Goal: Task Accomplishment & Management: Use online tool/utility

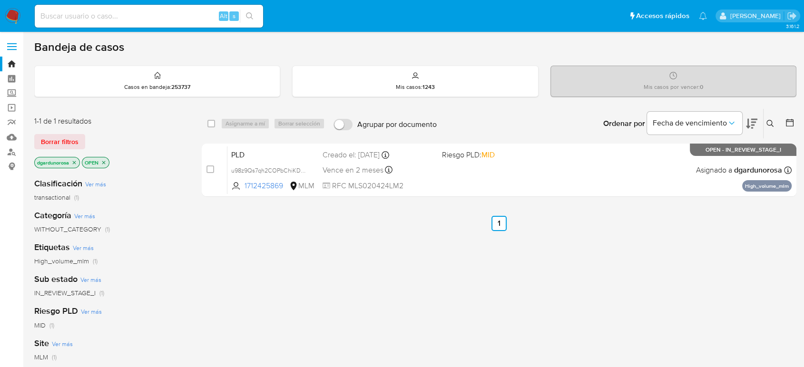
click at [198, 7] on div "Alt s" at bounding box center [149, 16] width 228 height 23
click at [193, 14] on input at bounding box center [149, 16] width 228 height 12
paste input "1235695792"
type input "1235695792"
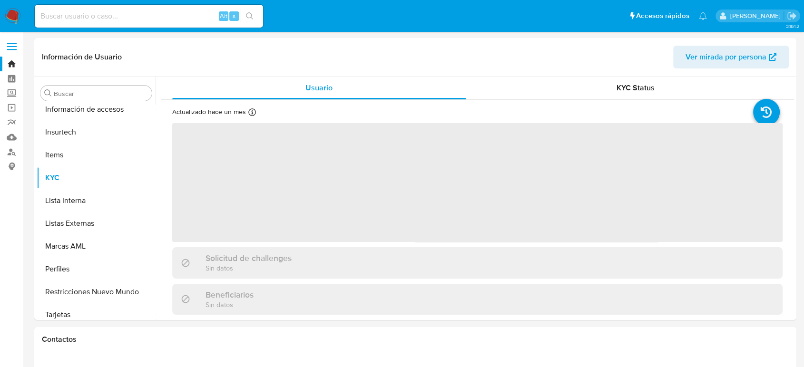
scroll to position [448, 0]
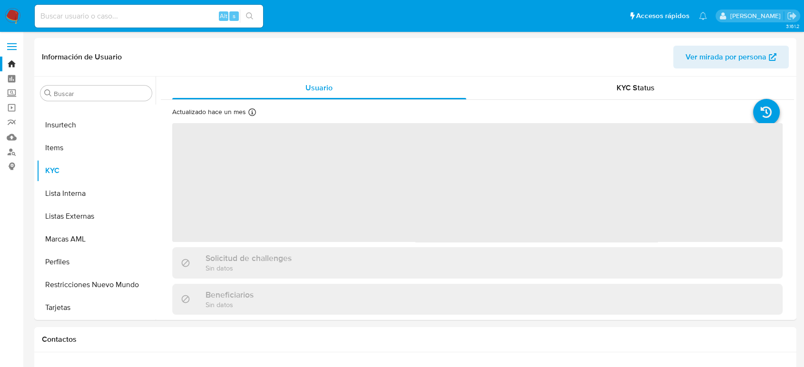
select select "10"
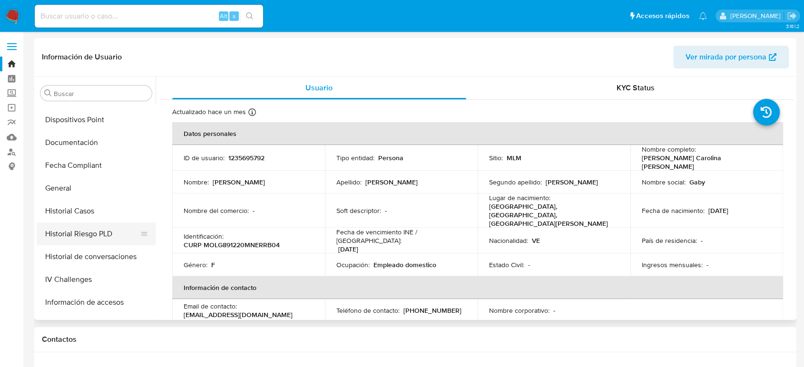
scroll to position [236, 0]
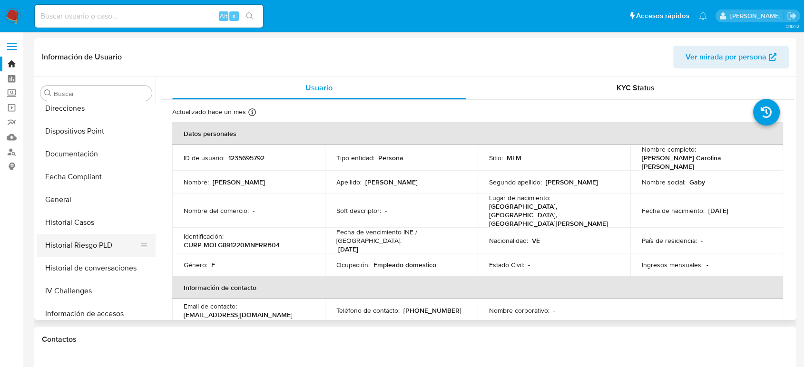
click at [76, 235] on ul "Anticipos de dinero Aprobadores Aprobados Archivos adjuntos CBT Cruces y Relaci…" at bounding box center [96, 212] width 119 height 215
click at [75, 222] on button "Historial Casos" at bounding box center [92, 222] width 111 height 23
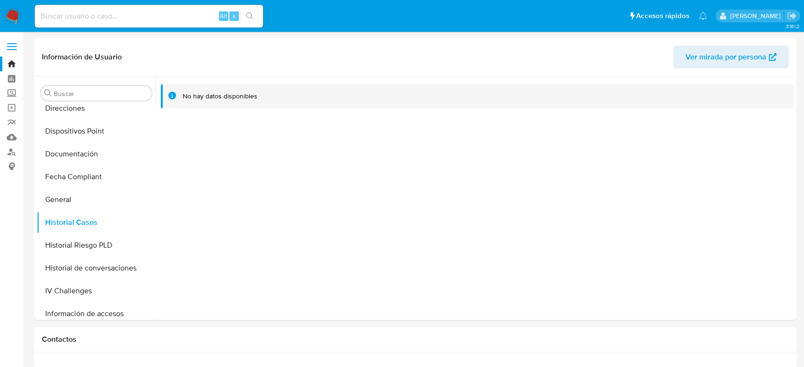
click at [96, 24] on div "Alt s" at bounding box center [149, 16] width 228 height 23
click at [93, 20] on input at bounding box center [149, 16] width 228 height 12
paste input "295902017"
type input "295902017"
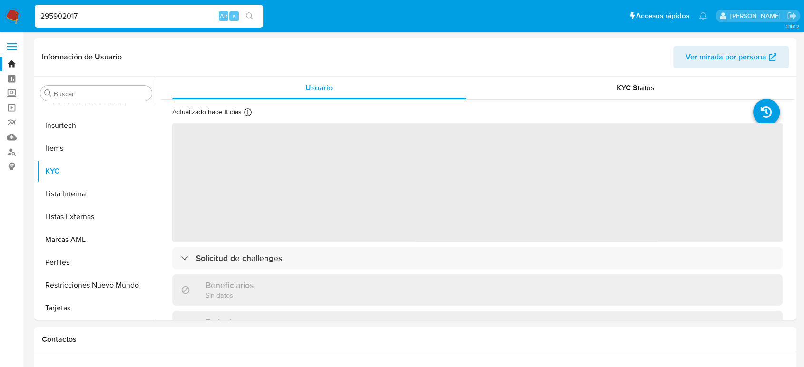
scroll to position [448, 0]
select select "10"
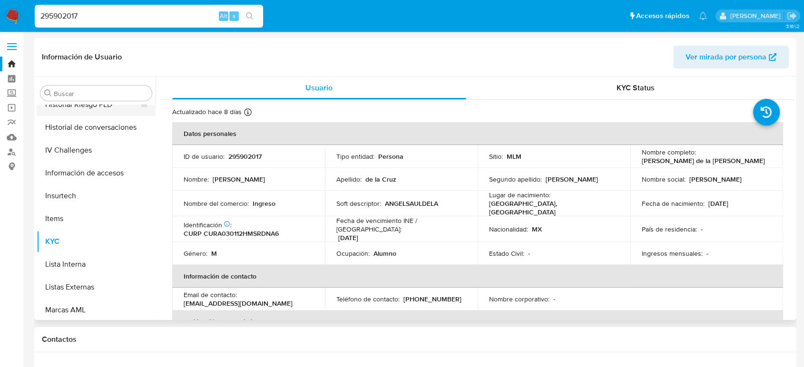
scroll to position [289, 0]
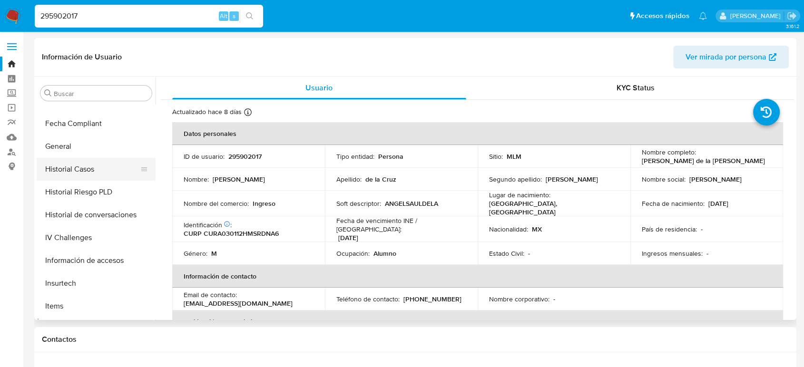
click at [84, 175] on button "Historial Casos" at bounding box center [92, 169] width 111 height 23
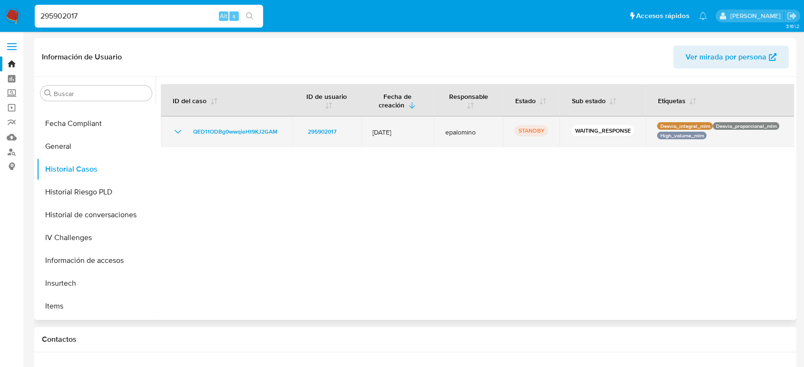
click at [178, 130] on icon "Mostrar/Ocultar" at bounding box center [177, 131] width 11 height 11
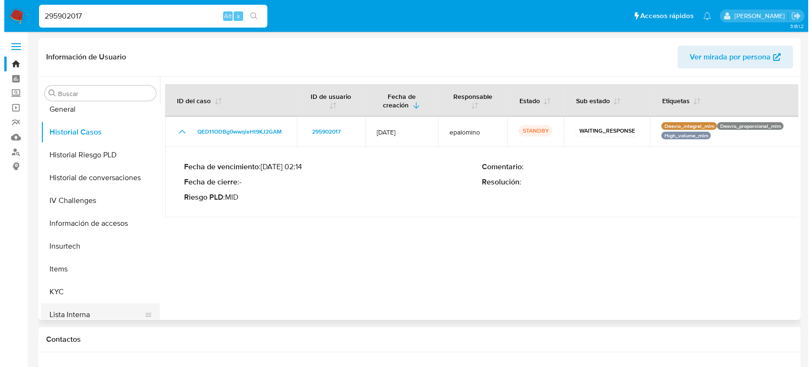
scroll to position [395, 0]
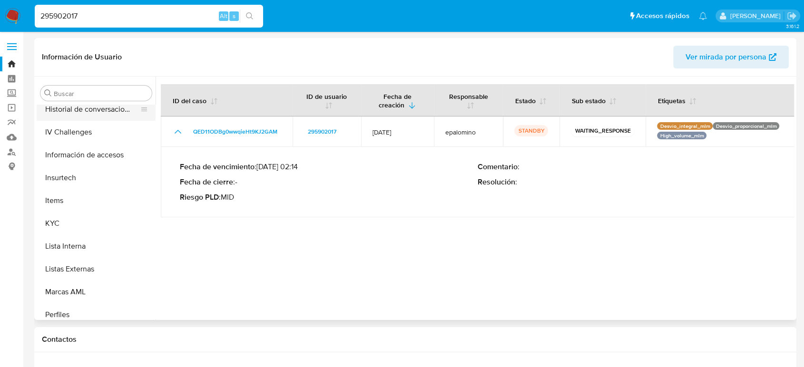
click at [105, 121] on button "IV Challenges" at bounding box center [96, 132] width 119 height 23
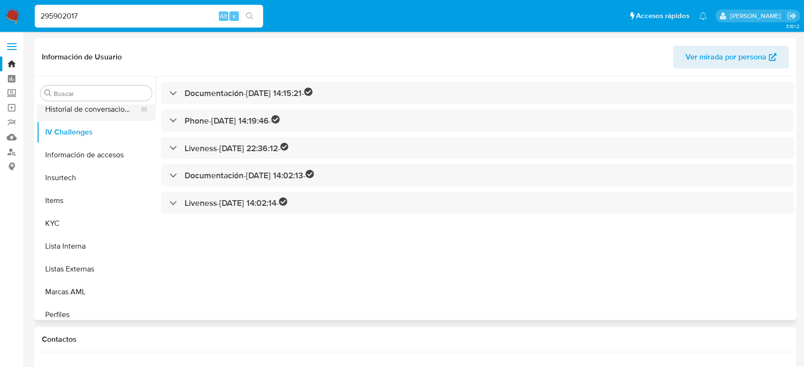
click at [103, 112] on button "Historial de conversaciones" at bounding box center [92, 109] width 111 height 23
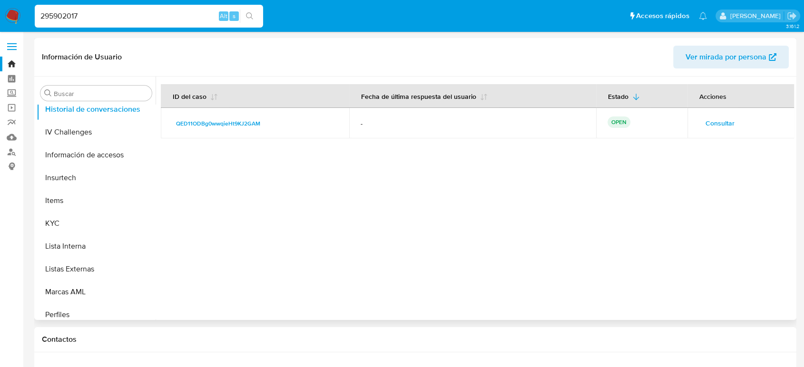
click at [721, 123] on span "Consultar" at bounding box center [720, 123] width 29 height 13
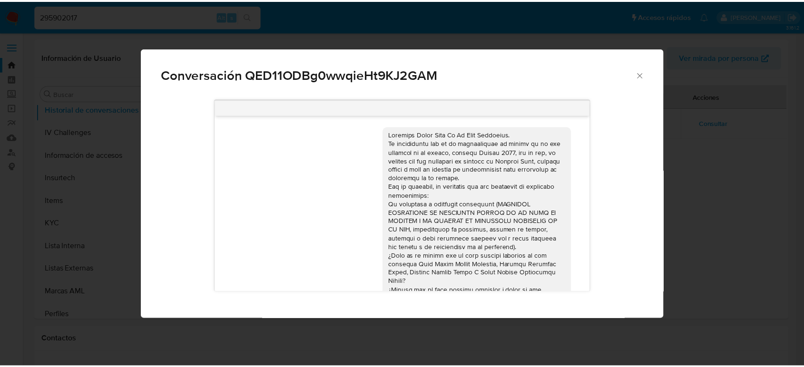
scroll to position [94, 0]
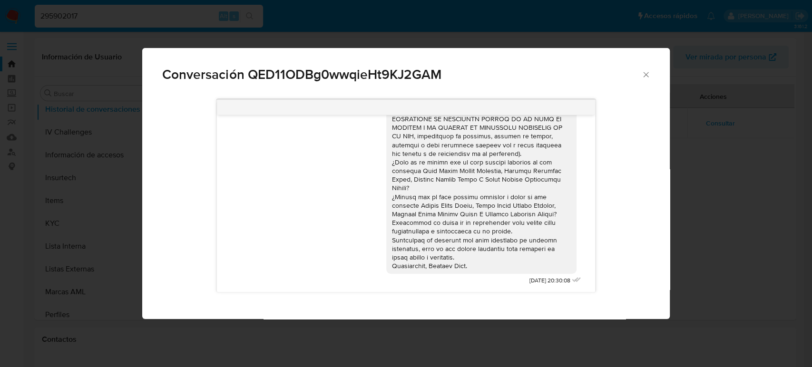
click at [650, 72] on icon "Cerrar" at bounding box center [647, 75] width 10 height 10
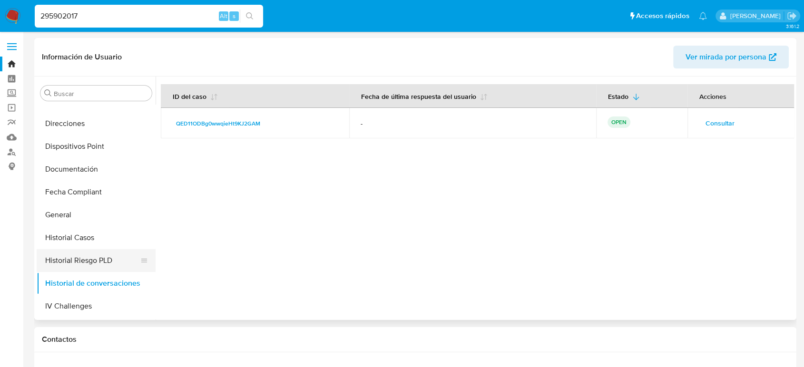
scroll to position [183, 0]
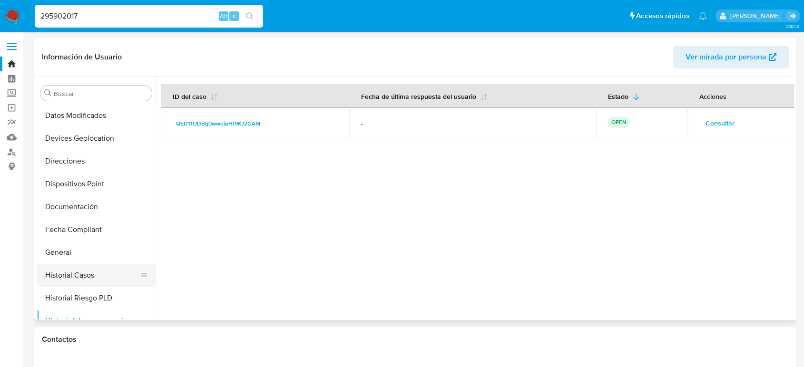
click at [99, 269] on button "Historial Casos" at bounding box center [92, 275] width 111 height 23
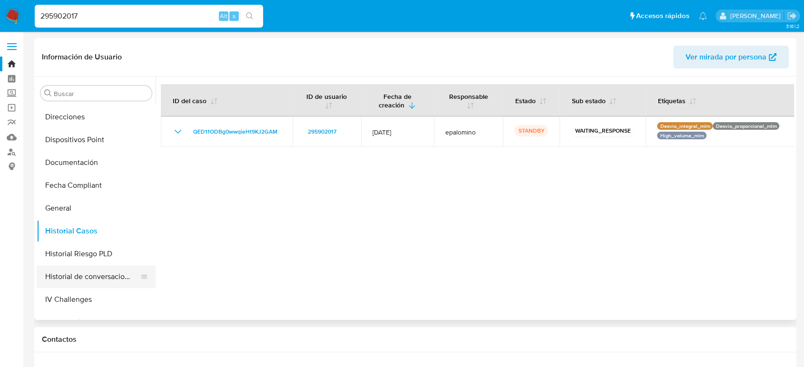
scroll to position [289, 0]
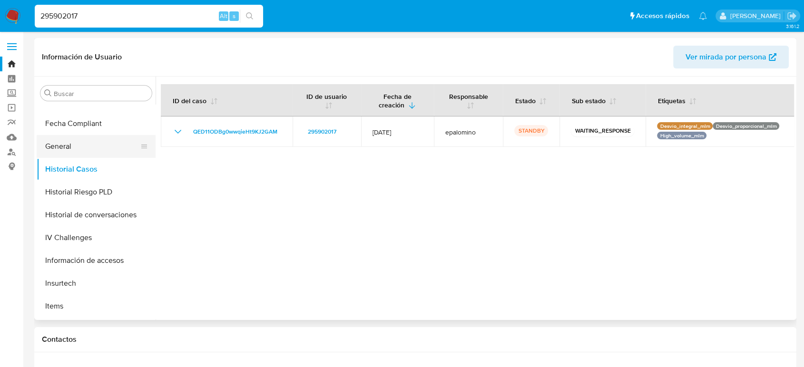
click at [78, 149] on button "General" at bounding box center [92, 146] width 111 height 23
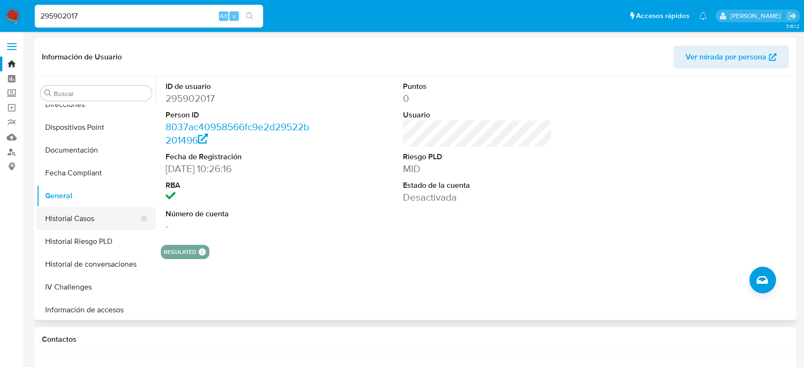
scroll to position [236, 0]
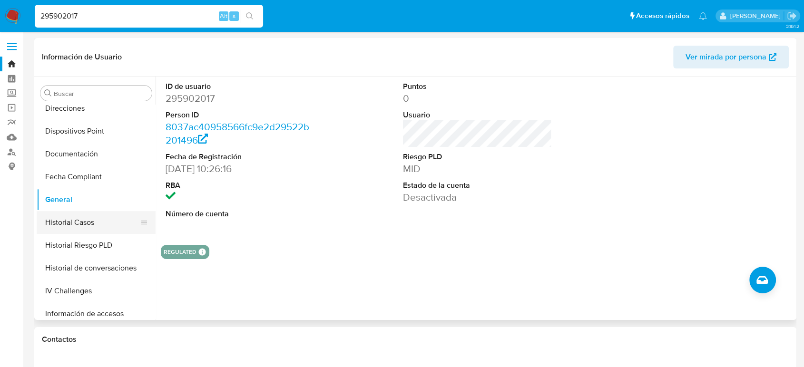
click at [79, 221] on button "Historial Casos" at bounding box center [92, 222] width 111 height 23
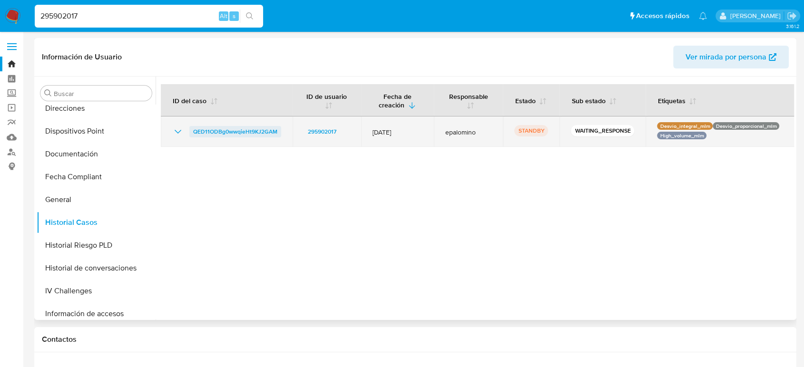
click at [218, 136] on span "QED11ODBg0wwqieHt9KJ2GAM" at bounding box center [235, 131] width 84 height 11
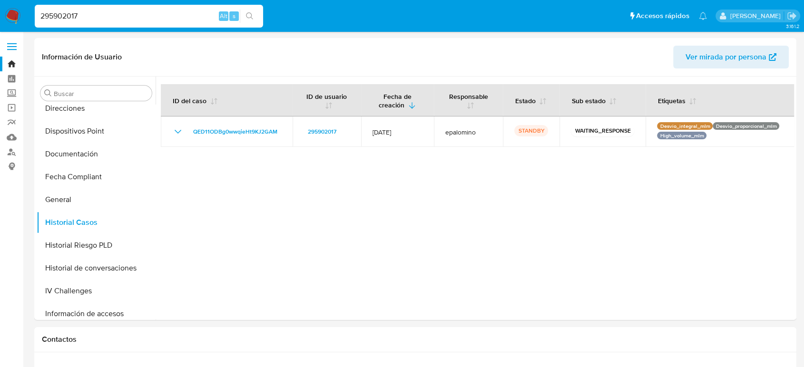
click at [13, 46] on span at bounding box center [12, 46] width 10 height 1
click at [0, 0] on input "checkbox" at bounding box center [0, 0] width 0 height 0
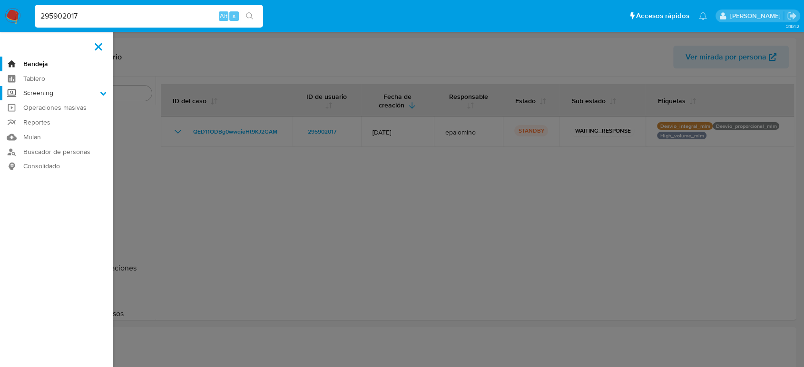
click at [76, 93] on label "Screening" at bounding box center [56, 93] width 113 height 15
click at [0, 0] on input "Screening" at bounding box center [0, 0] width 0 height 0
click at [58, 130] on link "Herramientas" at bounding box center [56, 131] width 113 height 12
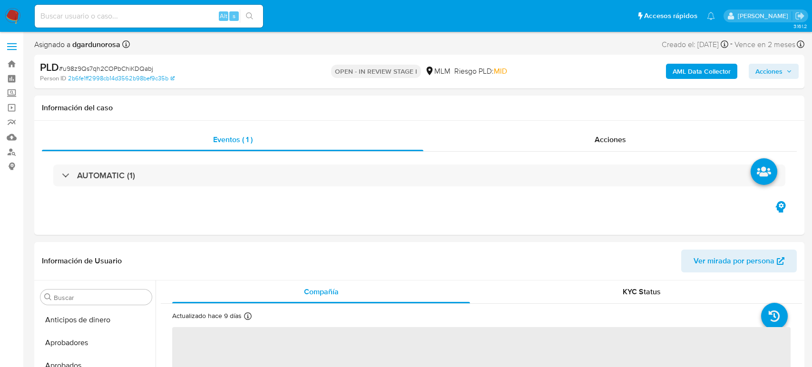
select select "10"
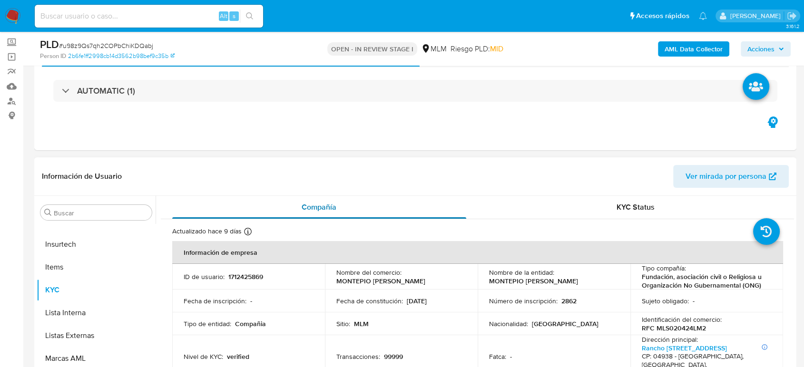
scroll to position [106, 0]
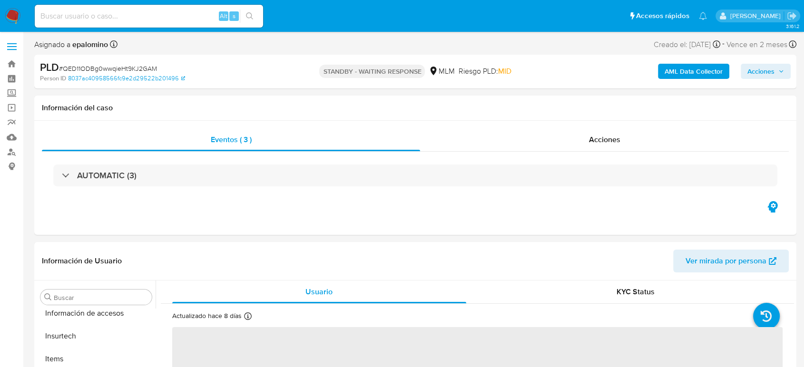
scroll to position [448, 0]
click at [148, 65] on span "# QED11ODBg0wwqieHt9KJ2GAM" at bounding box center [108, 69] width 98 height 10
select select "10"
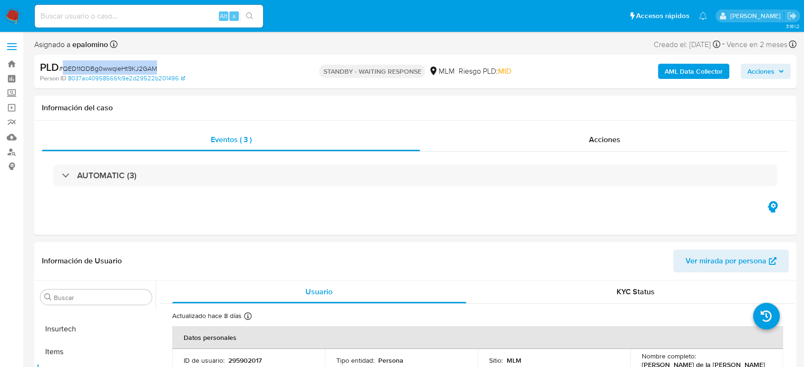
copy span "QED11ODBg0wwqieHt9KJ2GAM"
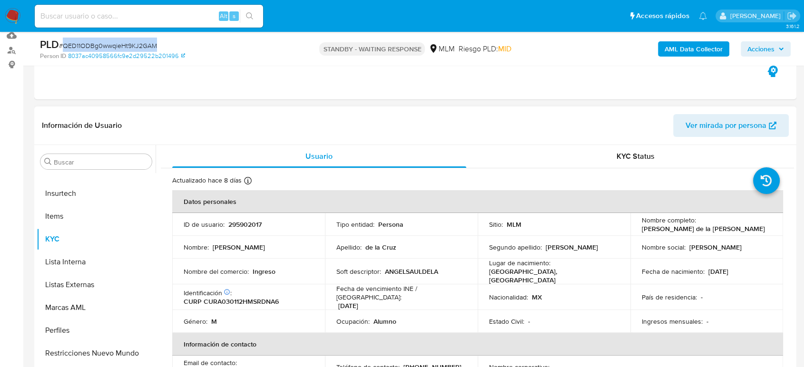
scroll to position [106, 0]
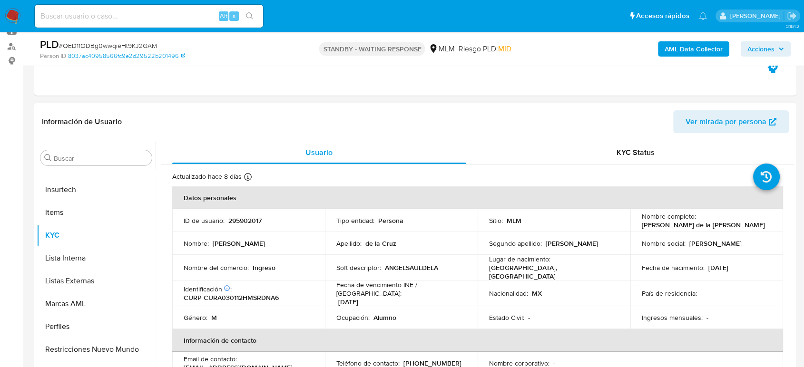
click at [257, 224] on p "295902017" at bounding box center [244, 221] width 33 height 9
copy p "295902017"
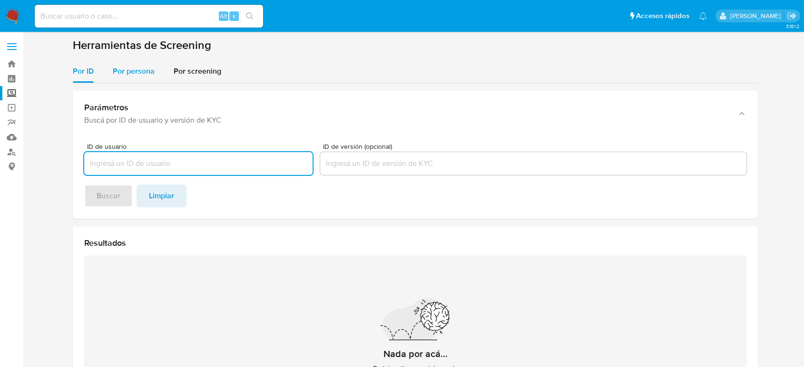
click at [136, 62] on div "Por persona" at bounding box center [134, 71] width 42 height 23
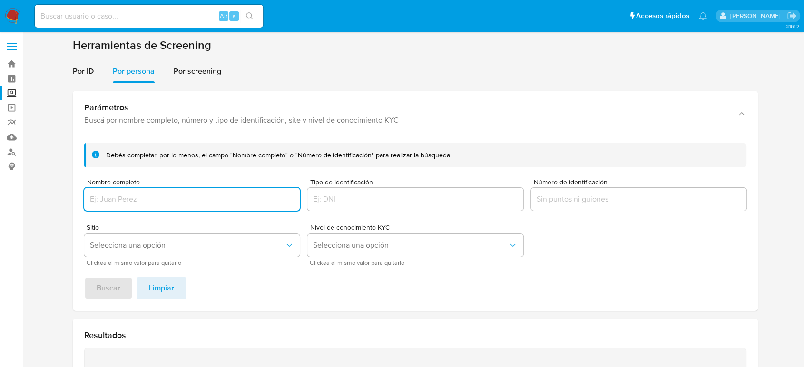
click at [176, 196] on input "Nombre completo" at bounding box center [192, 199] width 216 height 12
type input "martha alicia mendez aguilar"
click at [84, 277] on button "Buscar" at bounding box center [108, 288] width 49 height 23
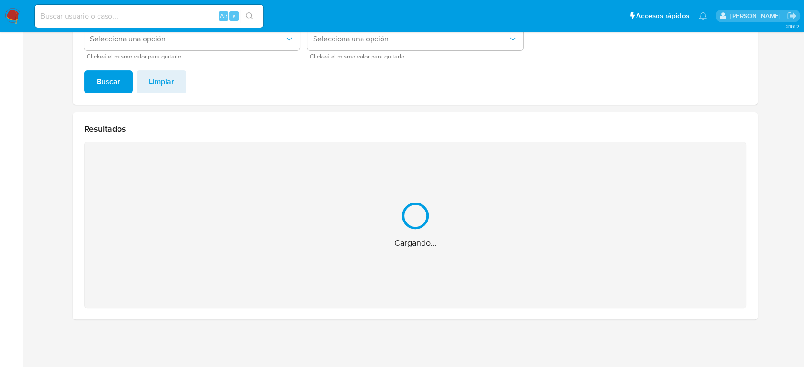
scroll to position [55, 0]
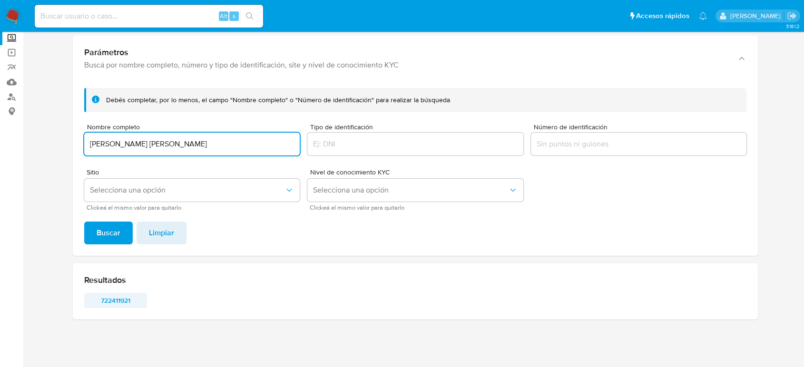
click at [113, 296] on span "722411921" at bounding box center [115, 300] width 49 height 13
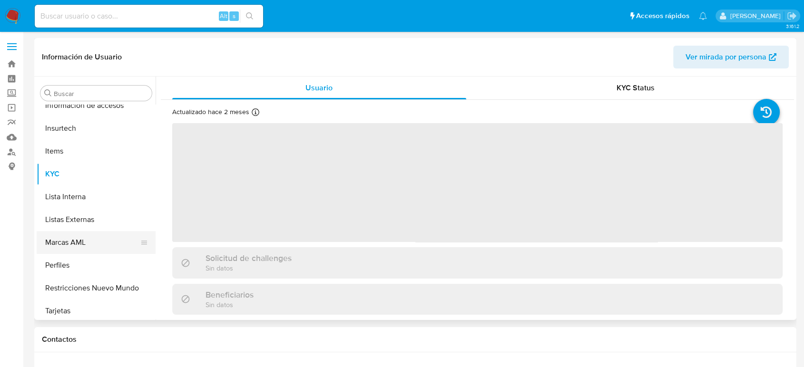
scroll to position [448, 0]
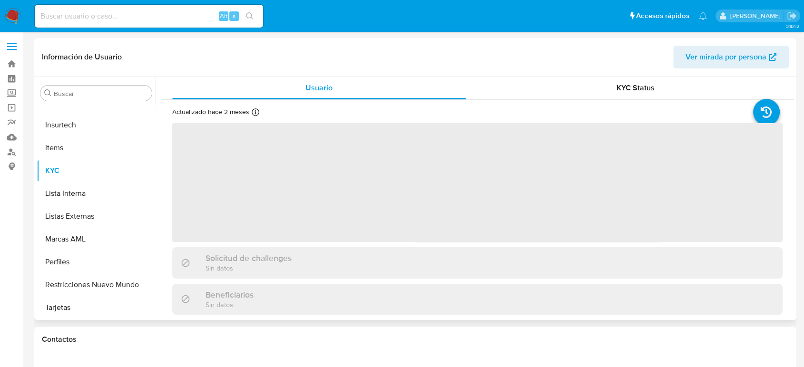
select select "10"
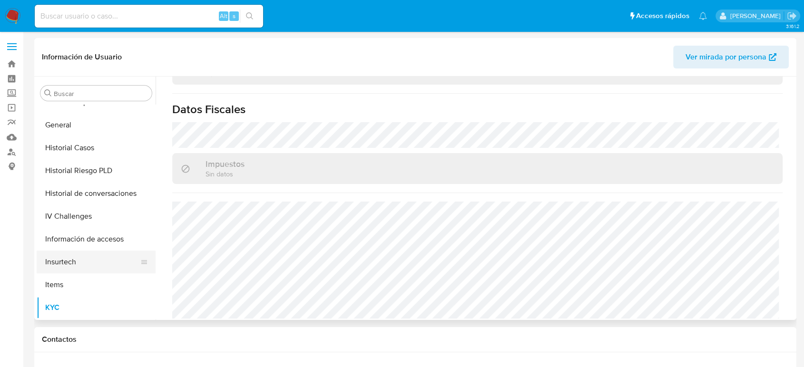
scroll to position [289, 0]
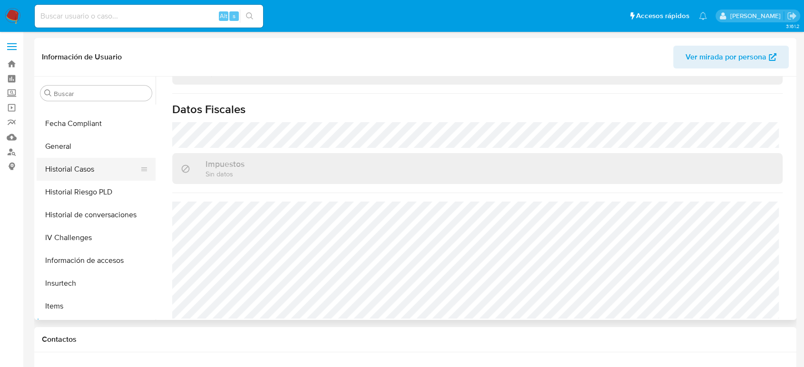
click at [86, 169] on button "Historial Casos" at bounding box center [92, 169] width 111 height 23
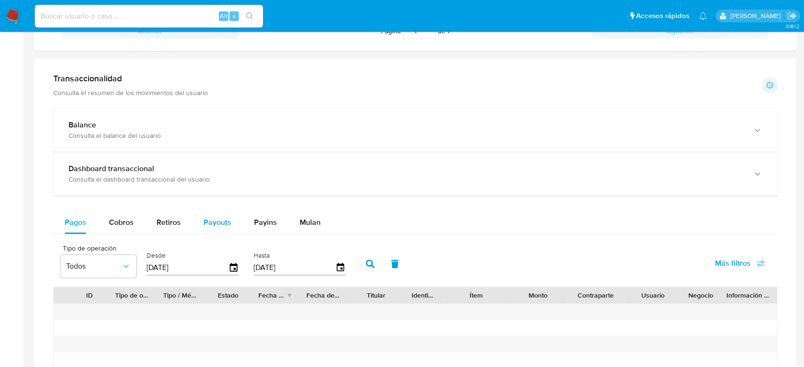
scroll to position [476, 0]
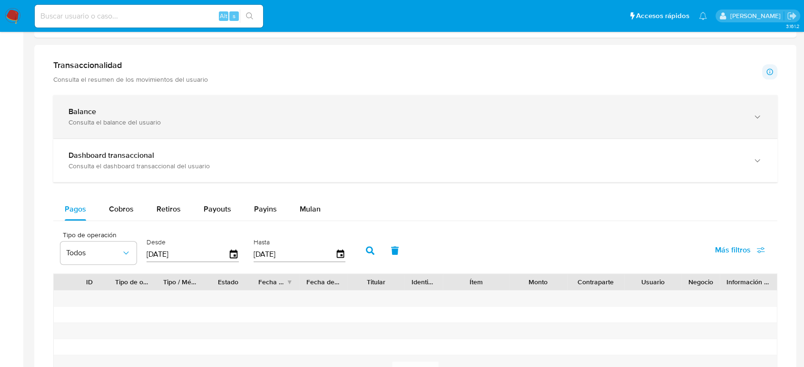
click at [201, 128] on div "Balance Consulta el balance del usuario" at bounding box center [415, 116] width 724 height 43
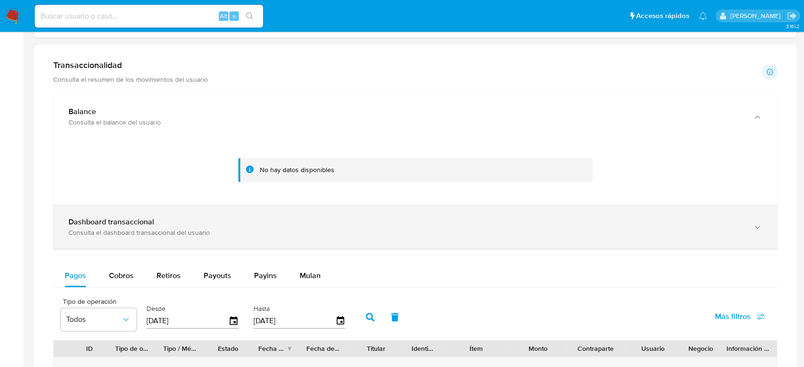
click at [343, 244] on div "Dashboard transaccional Consulta el dashboard transaccional del usuario" at bounding box center [415, 227] width 724 height 43
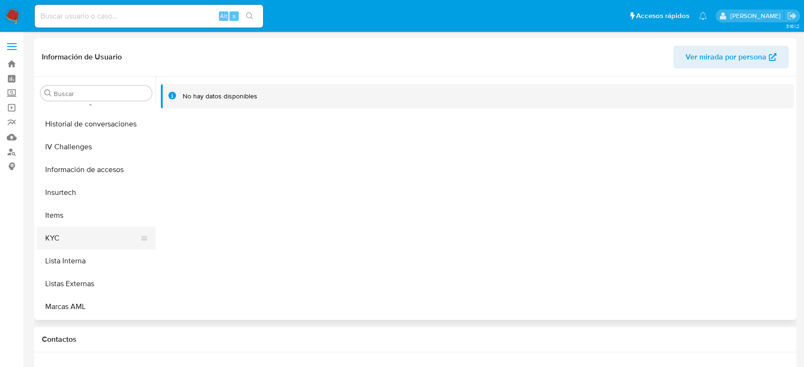
scroll to position [395, 0]
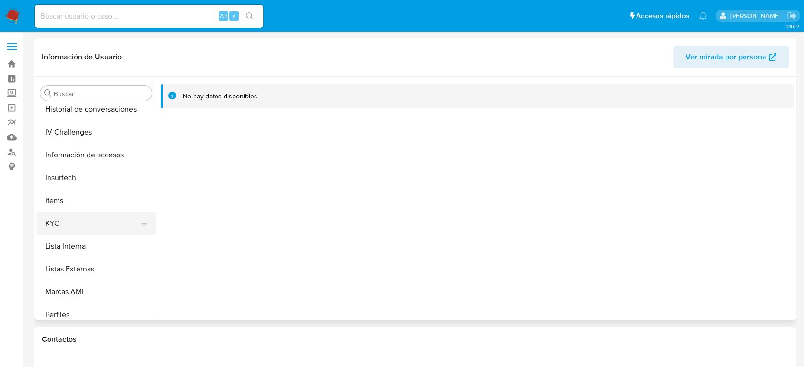
click at [81, 227] on button "KYC" at bounding box center [92, 223] width 111 height 23
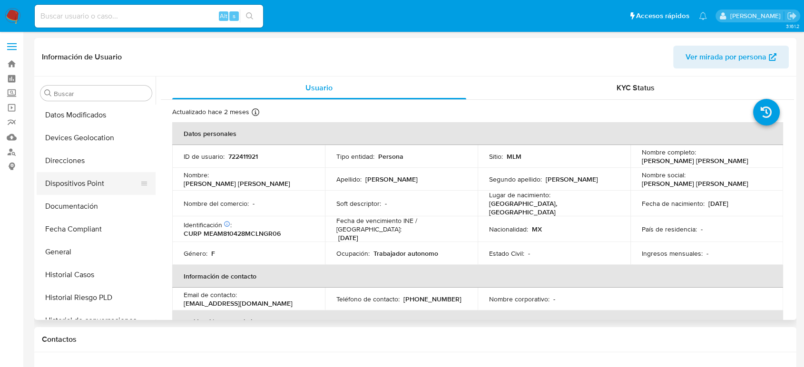
scroll to position [183, 0]
click at [85, 210] on button "Documentación" at bounding box center [92, 207] width 111 height 23
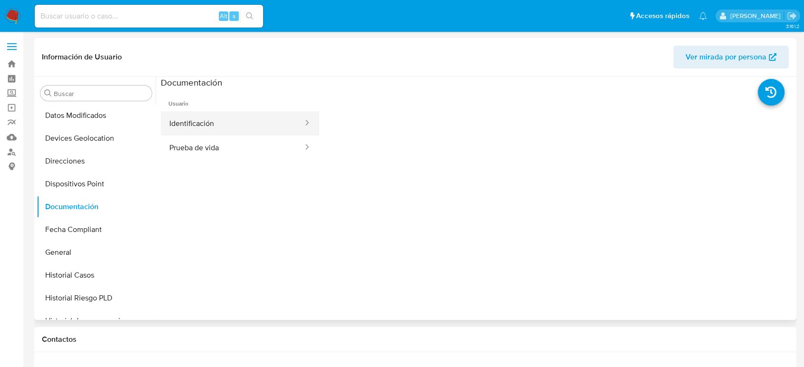
click at [232, 131] on button "Identificación" at bounding box center [232, 123] width 143 height 24
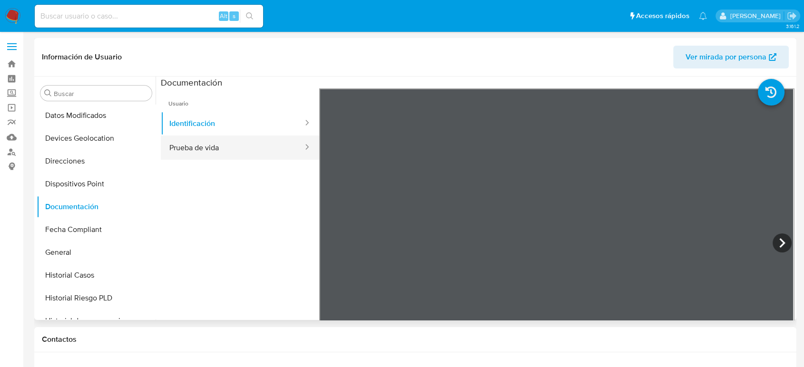
click at [251, 155] on button "Prueba de vida" at bounding box center [232, 148] width 143 height 24
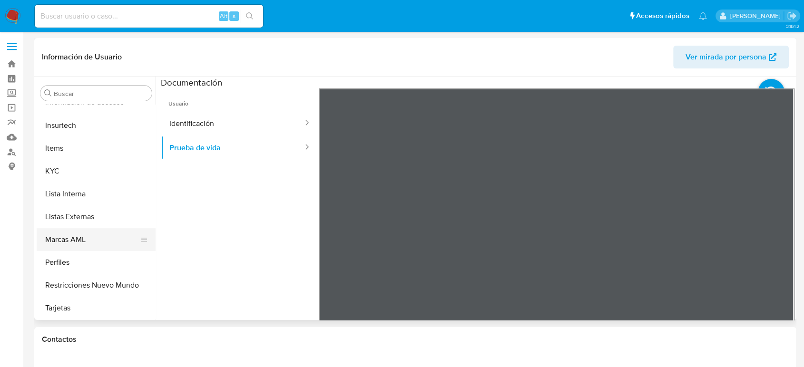
scroll to position [448, 0]
click at [79, 178] on button "KYC" at bounding box center [92, 170] width 111 height 23
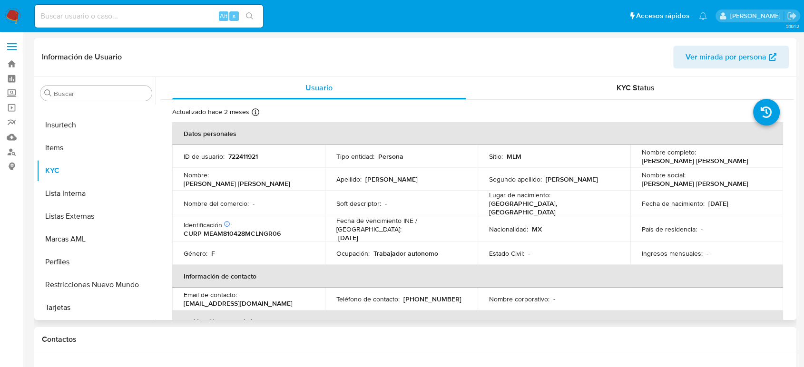
drag, startPoint x: 736, startPoint y: 160, endPoint x: 631, endPoint y: 165, distance: 104.8
click at [631, 165] on td "Nombre completo : Martha Alicia Mendez Aguilar" at bounding box center [707, 156] width 153 height 23
copy p "Martha Alicia Mendez Aguilar"
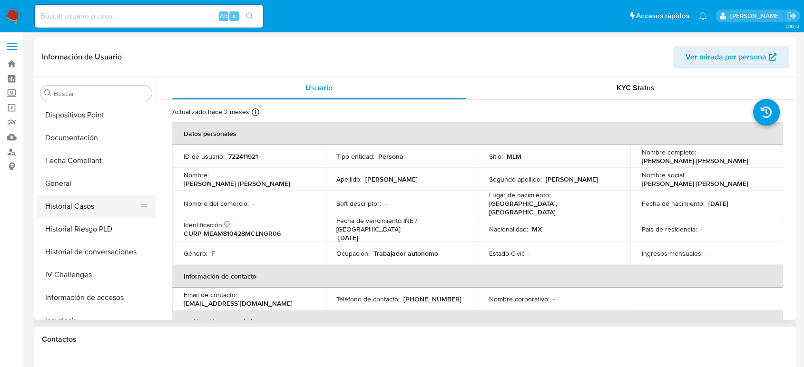
scroll to position [236, 0]
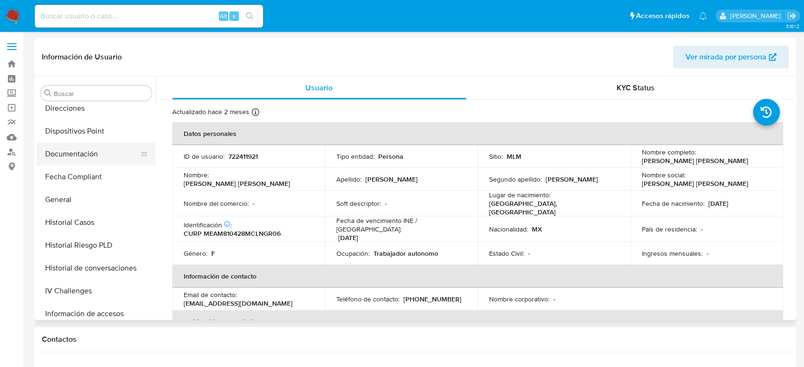
click at [79, 158] on button "Documentación" at bounding box center [92, 154] width 111 height 23
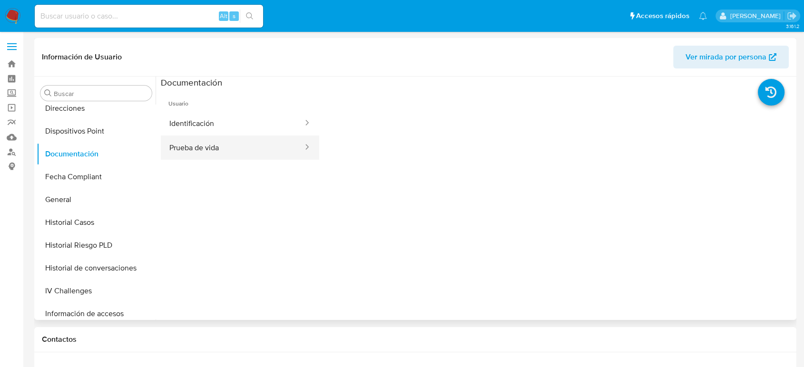
click at [260, 149] on button "Prueba de vida" at bounding box center [232, 148] width 143 height 24
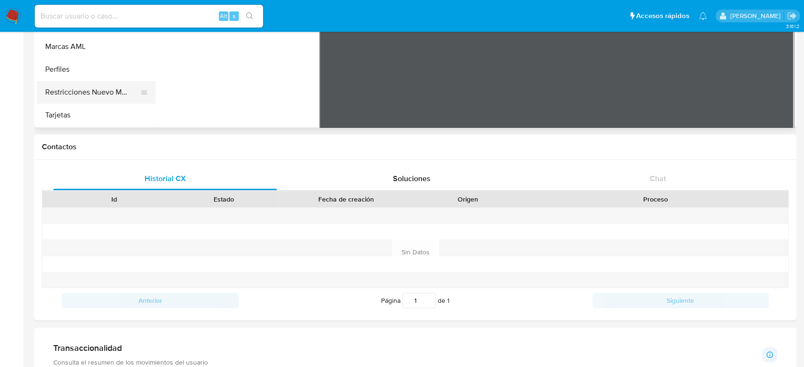
scroll to position [53, 0]
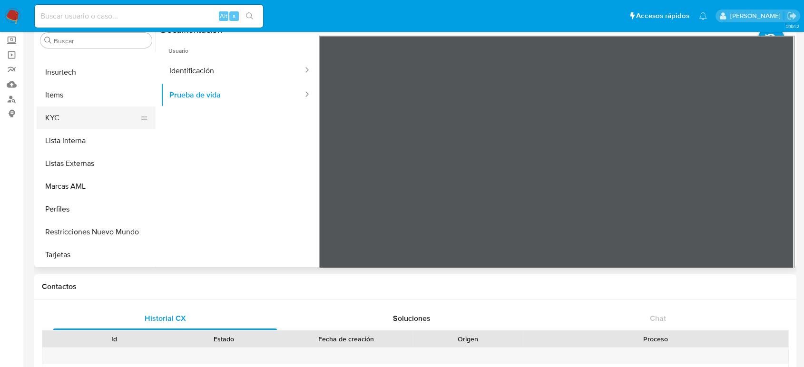
click at [66, 118] on button "KYC" at bounding box center [92, 118] width 111 height 23
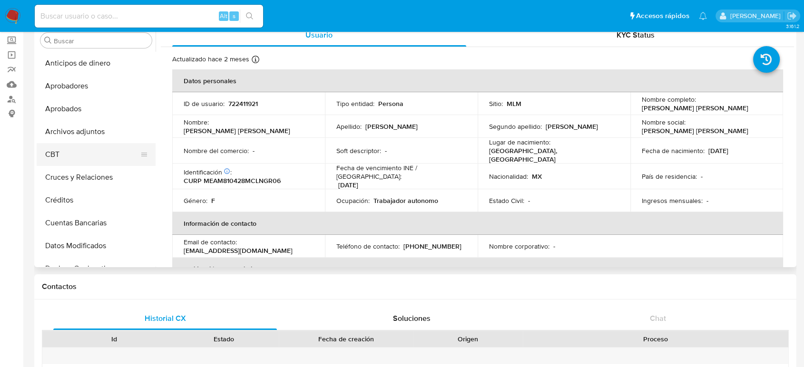
scroll to position [0, 0]
click at [92, 174] on button "Cruces y Relaciones" at bounding box center [92, 177] width 111 height 23
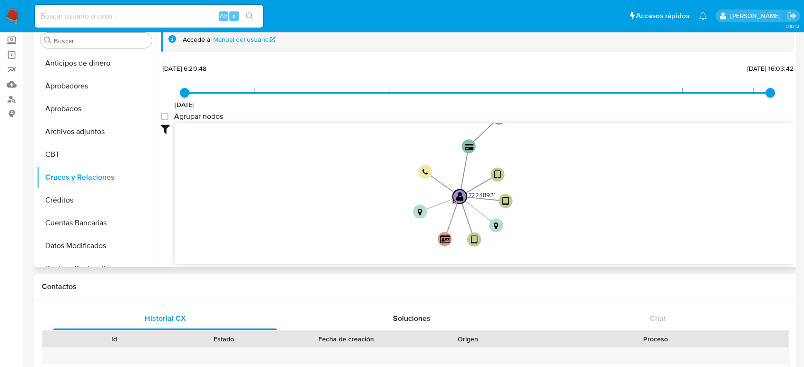
drag, startPoint x: 544, startPoint y: 175, endPoint x: 548, endPoint y: 198, distance: 23.2
click at [548, 198] on icon "device-61b3847308813b0019e7cbb9  user-722411921  722411921 D device-62cc534c0…" at bounding box center [485, 192] width 620 height 138
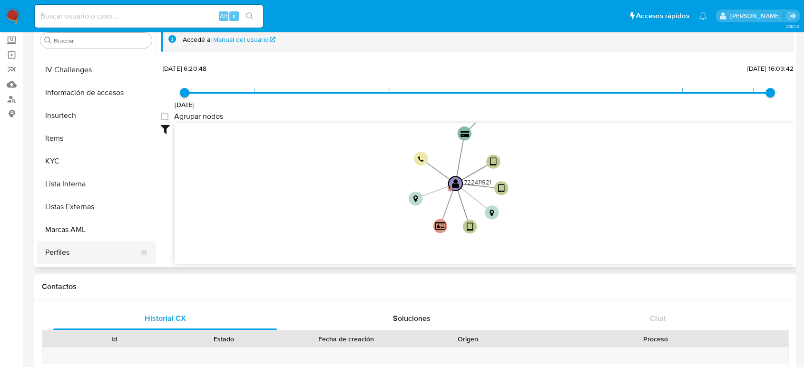
scroll to position [448, 0]
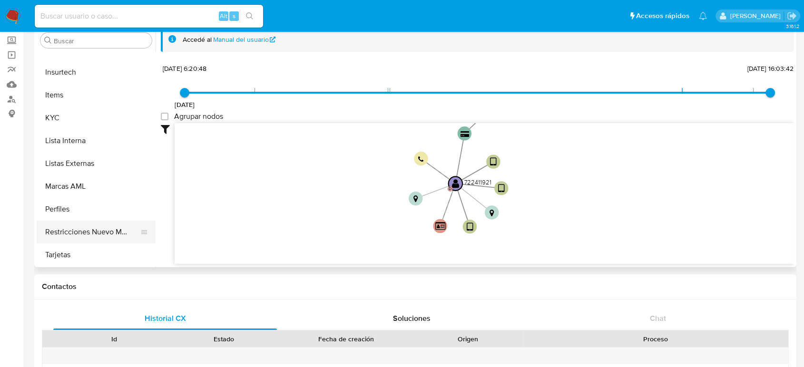
click at [98, 227] on button "Restricciones Nuevo Mundo" at bounding box center [92, 232] width 111 height 23
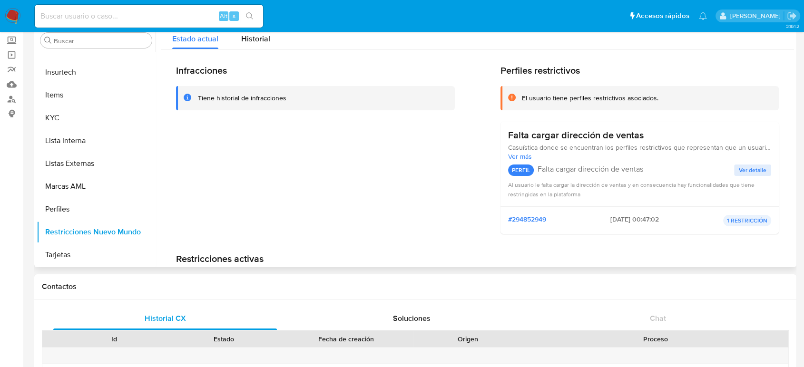
click at [247, 54] on div "Infracciones Tiene historial de infracciones Perfiles restrictivos El usuario t…" at bounding box center [477, 193] width 633 height 288
click at [258, 38] on span "Historial" at bounding box center [255, 38] width 29 height 11
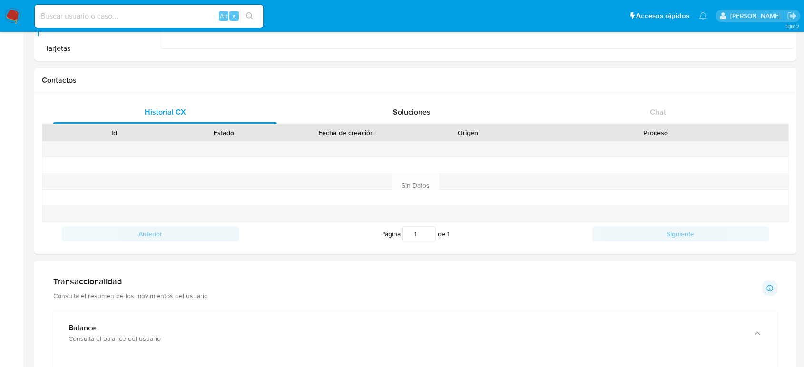
scroll to position [158, 0]
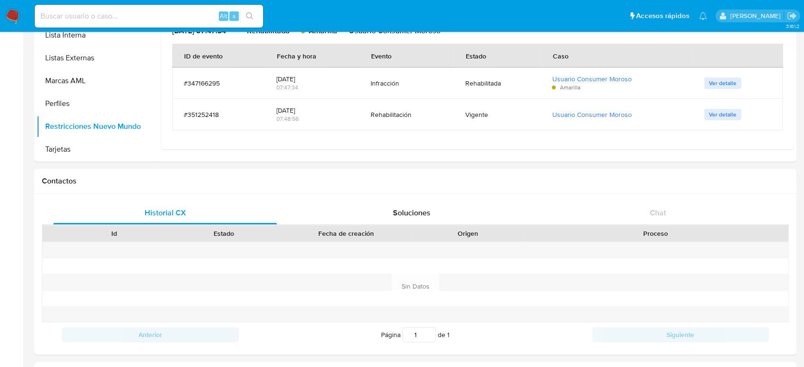
click at [14, 19] on img at bounding box center [13, 16] width 16 height 16
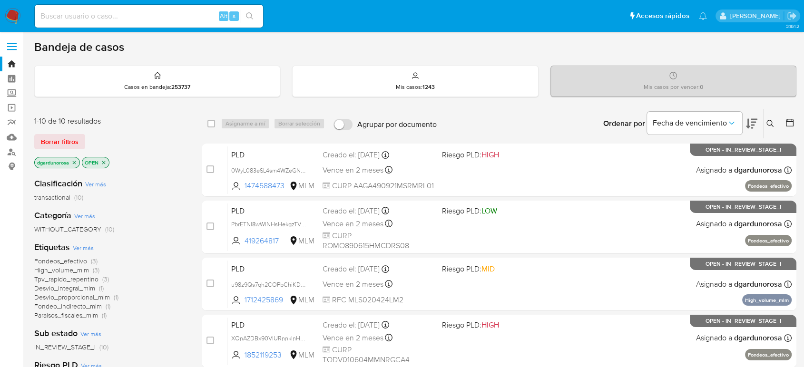
click at [768, 123] on icon at bounding box center [771, 124] width 8 height 8
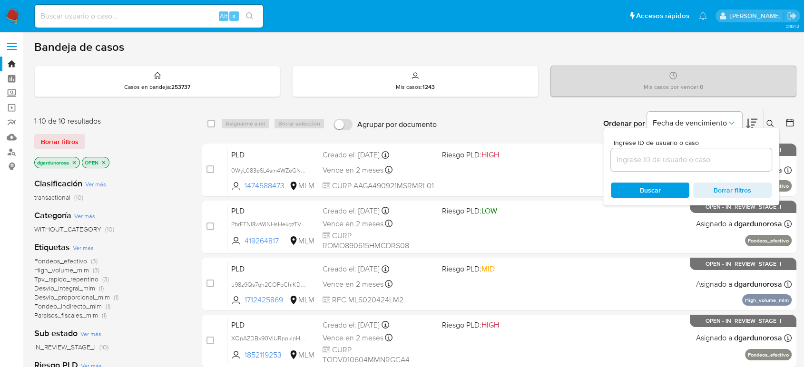
click at [735, 152] on div at bounding box center [691, 159] width 161 height 23
click at [739, 162] on input at bounding box center [691, 160] width 161 height 12
paste input "1712425869"
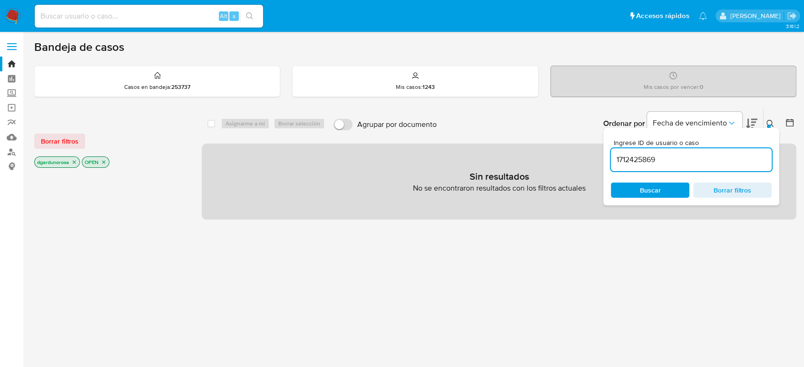
click at [731, 159] on input "1712425869" at bounding box center [691, 160] width 161 height 12
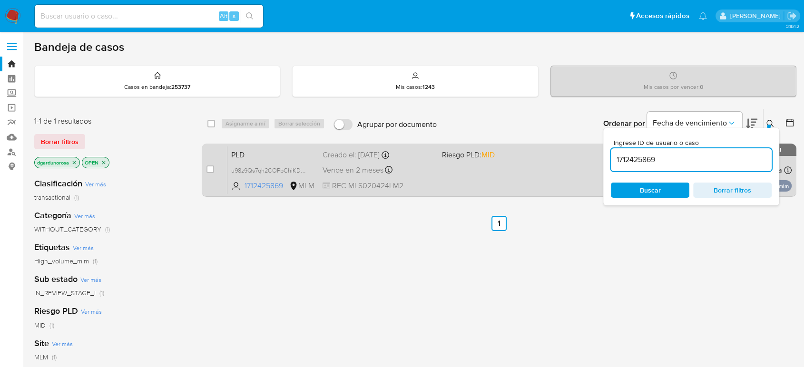
click at [436, 180] on div "PLD u98z9Qs7qh2COPbChiKDQabj 1712425869 MLM Riesgo PLD: MID Creado el: 12/09/20…" at bounding box center [509, 170] width 564 height 48
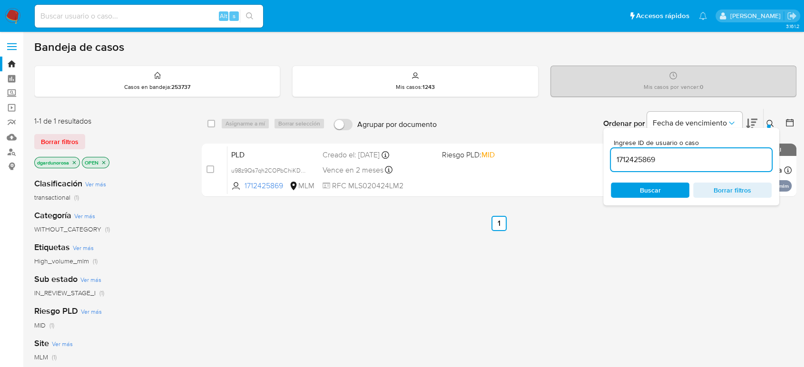
click at [638, 165] on input "1712425869" at bounding box center [691, 160] width 161 height 12
click at [639, 165] on input "1712425869" at bounding box center [691, 160] width 161 height 12
paste input "852119253"
type input "1852119253"
click at [770, 122] on icon at bounding box center [771, 124] width 8 height 8
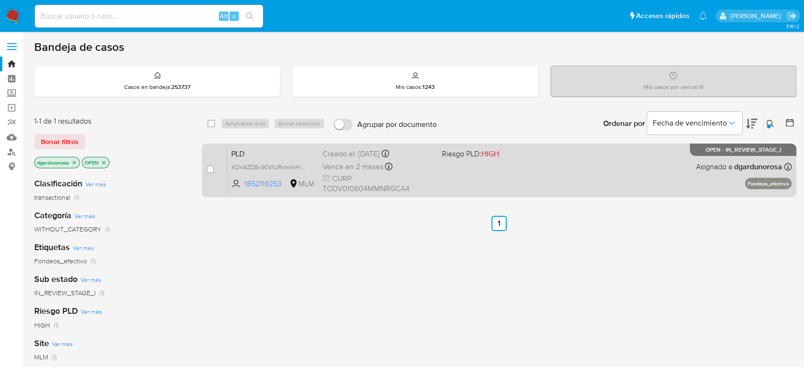
click at [464, 173] on div "PLD XOnAZDBx90VlURnnkInHd4fT 1852119253 MLM Riesgo PLD: HIGH Creado el: 12/09/2…" at bounding box center [509, 170] width 564 height 48
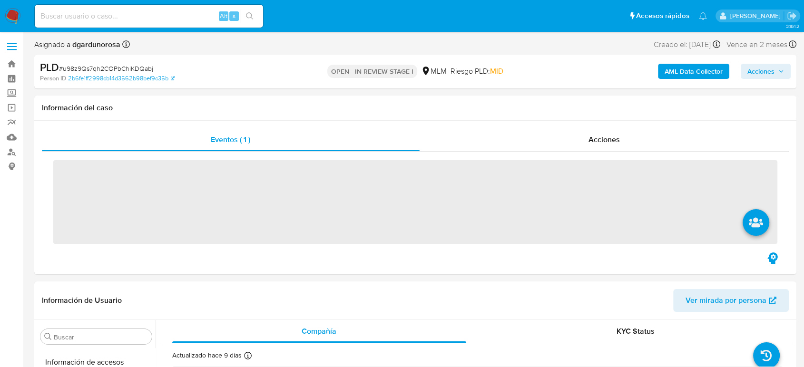
scroll to position [448, 0]
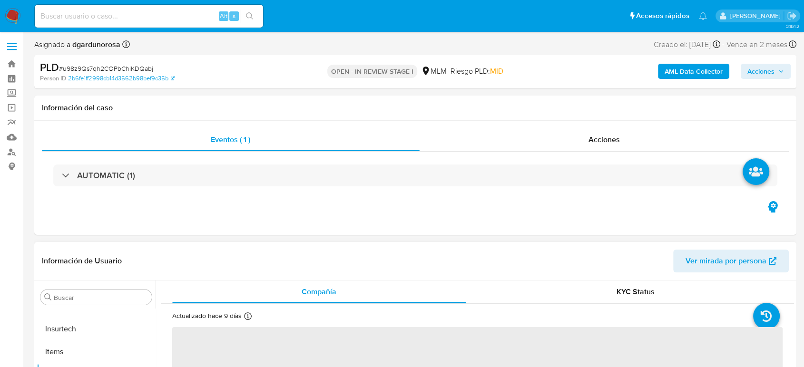
select select "10"
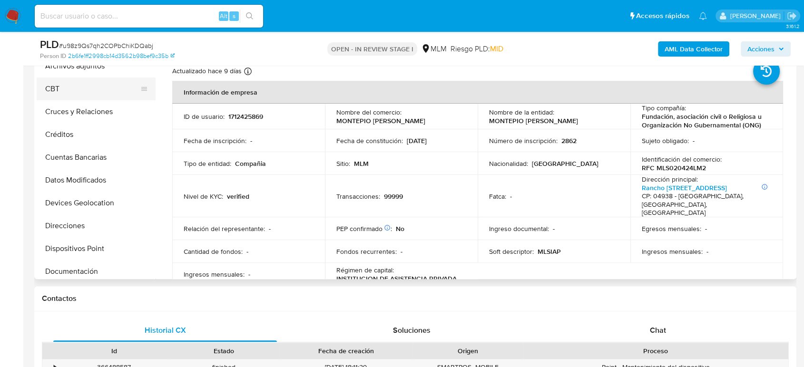
scroll to position [0, 0]
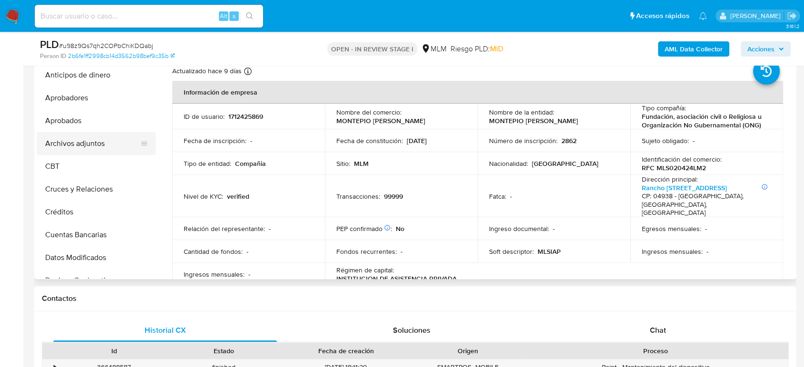
click at [111, 147] on button "Archivos adjuntos" at bounding box center [92, 143] width 111 height 23
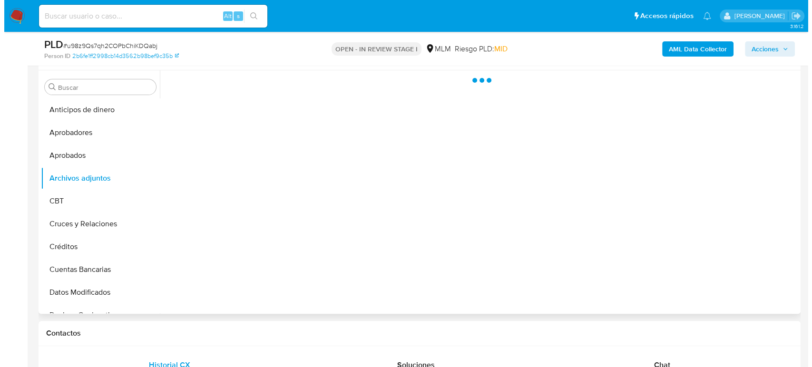
scroll to position [158, 0]
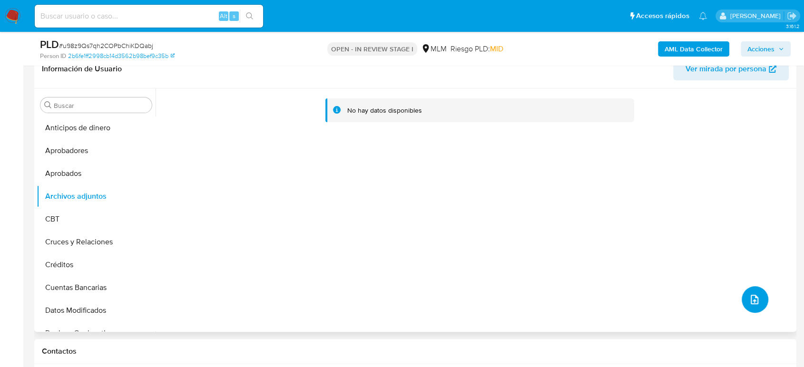
click at [758, 296] on button "upload-file" at bounding box center [755, 299] width 27 height 27
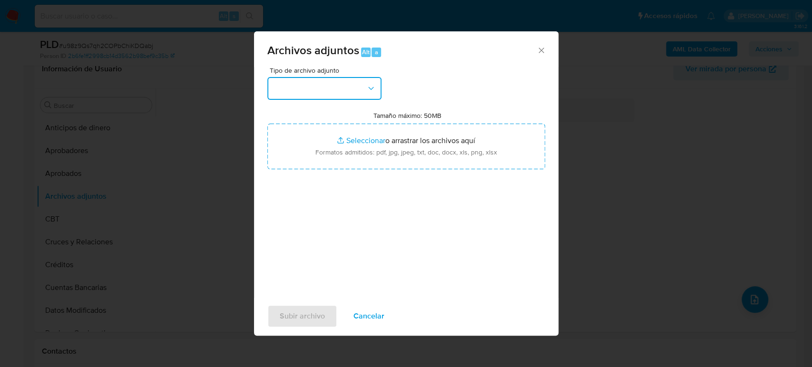
click at [338, 93] on button "button" at bounding box center [324, 88] width 114 height 23
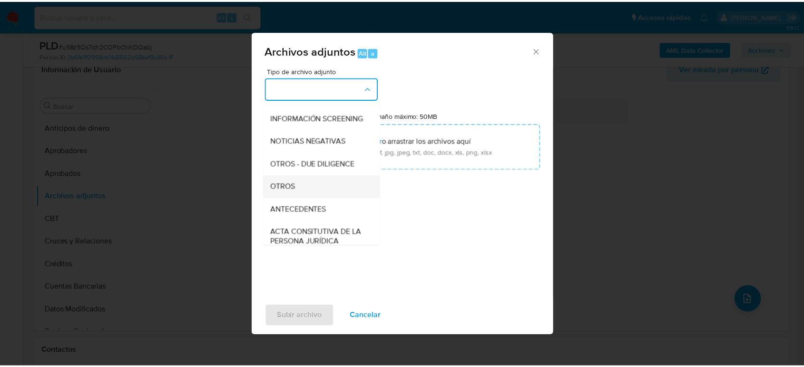
scroll to position [106, 0]
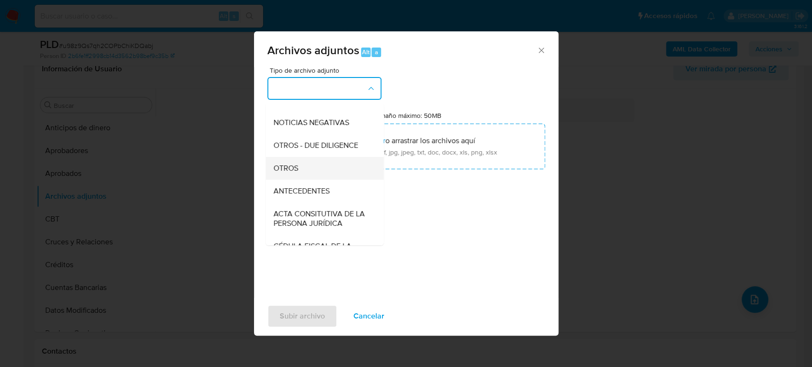
click at [306, 178] on div "OTROS" at bounding box center [321, 168] width 97 height 23
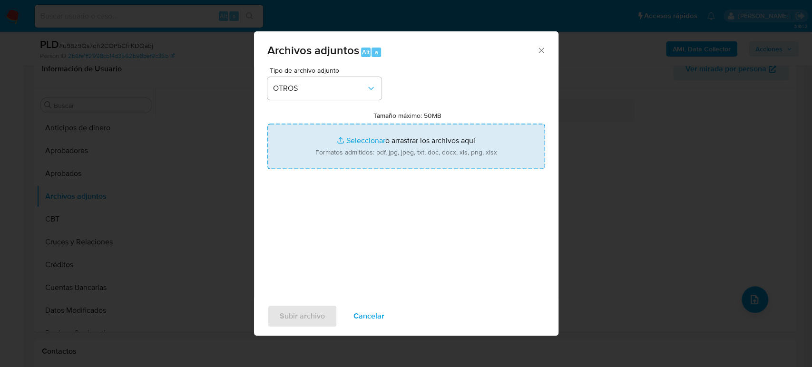
type input "C:\fakepath\1712425869_MONTEPIO [PERSON_NAME] SAVIÑON_Septiembre2025.pdf"
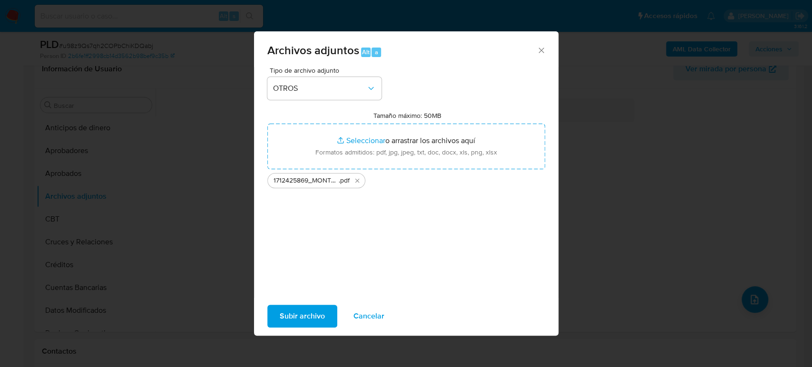
click at [323, 318] on span "Subir archivo" at bounding box center [302, 316] width 45 height 21
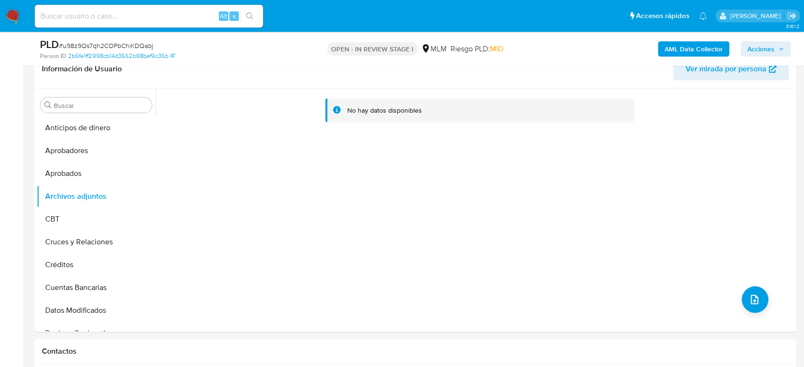
click at [783, 49] on icon "button" at bounding box center [782, 49] width 6 height 6
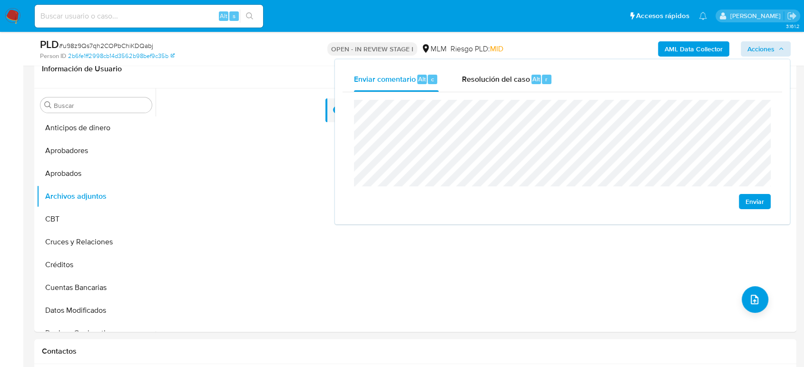
click at [758, 201] on span "Enviar" at bounding box center [755, 201] width 19 height 13
click at [76, 170] on button "Aprobados" at bounding box center [92, 173] width 111 height 23
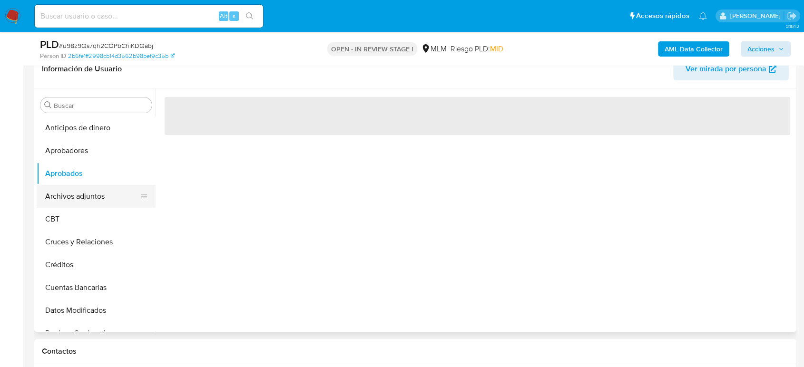
click at [79, 192] on button "Archivos adjuntos" at bounding box center [92, 196] width 111 height 23
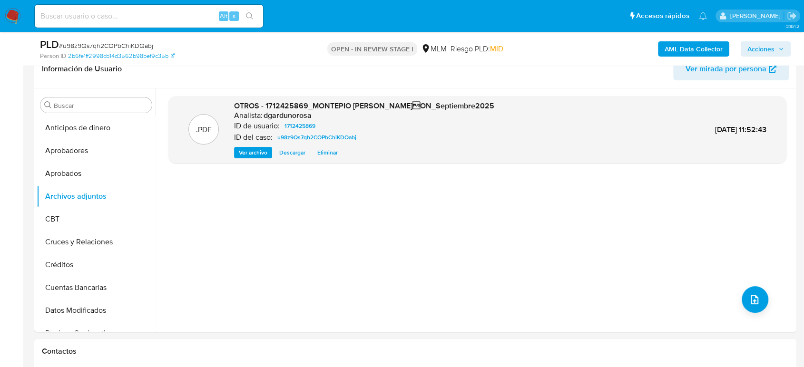
click at [776, 43] on span "Acciones" at bounding box center [766, 48] width 37 height 13
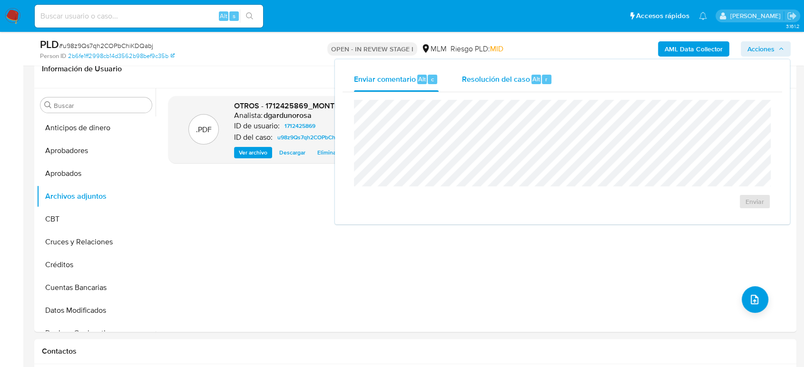
click at [515, 85] on div "Resolución del caso Alt r" at bounding box center [507, 79] width 91 height 25
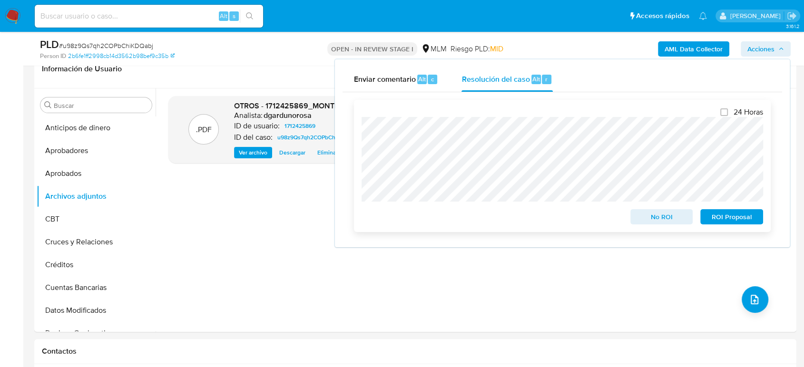
click at [662, 215] on span "No ROI" at bounding box center [661, 216] width 49 height 13
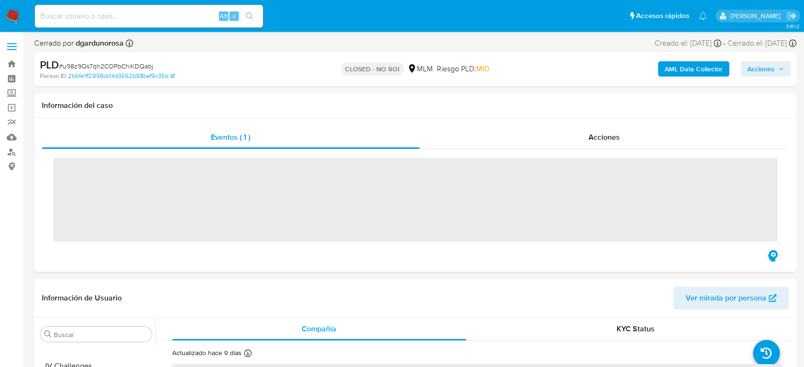
scroll to position [448, 0]
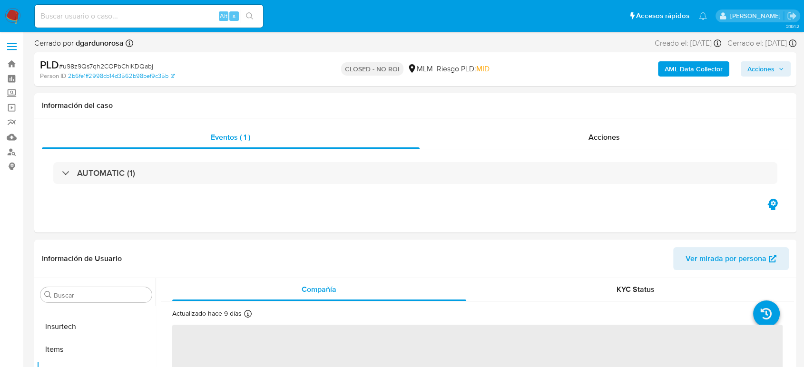
select select "10"
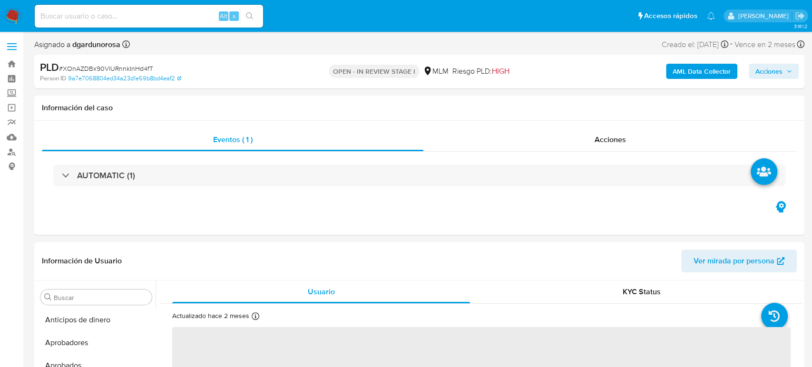
select select "10"
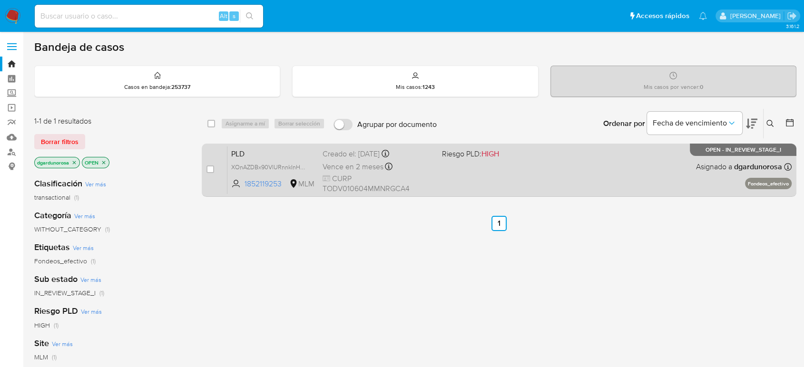
click at [643, 161] on div "PLD XOnAZDBx90VlURnnkInHd4fT 1852119253 MLM Riesgo PLD: HIGH Creado el: [DATE] …" at bounding box center [509, 170] width 564 height 48
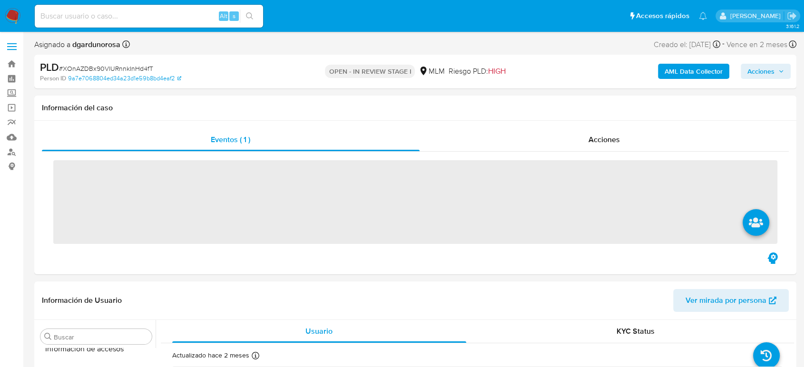
scroll to position [448, 0]
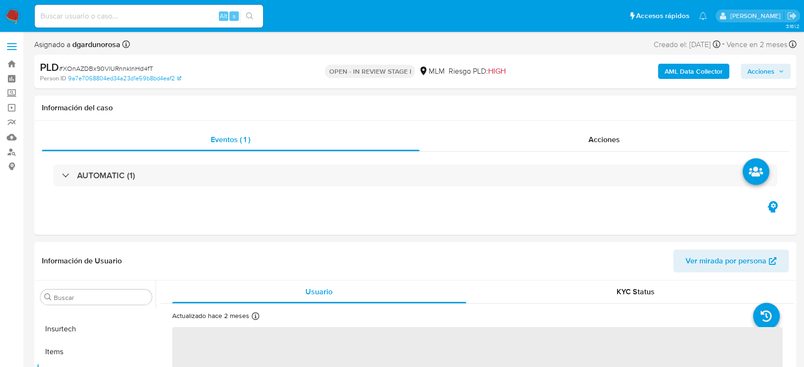
select select "10"
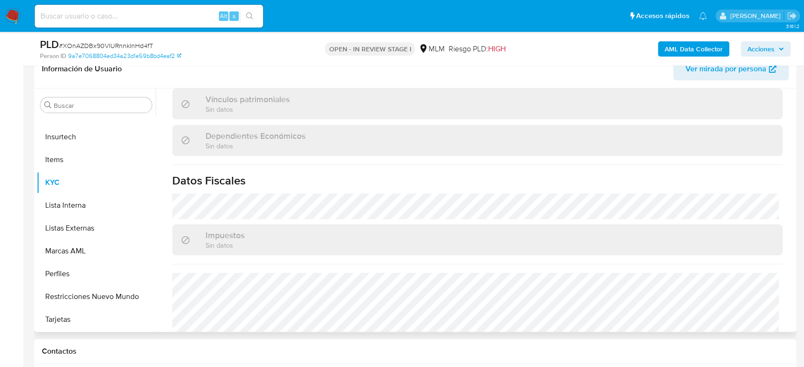
scroll to position [589, 0]
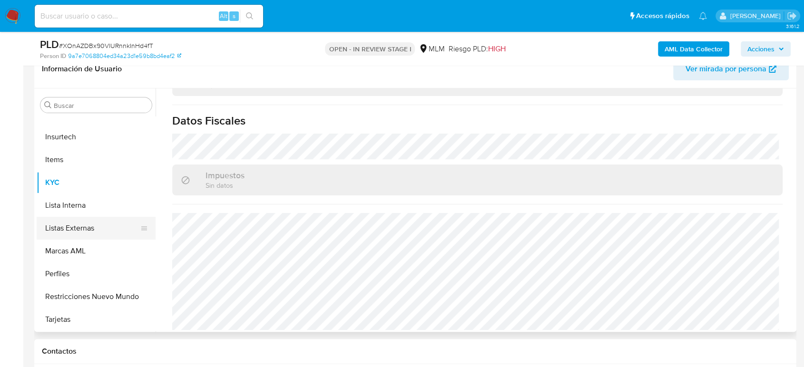
click at [85, 228] on button "Listas Externas" at bounding box center [92, 228] width 111 height 23
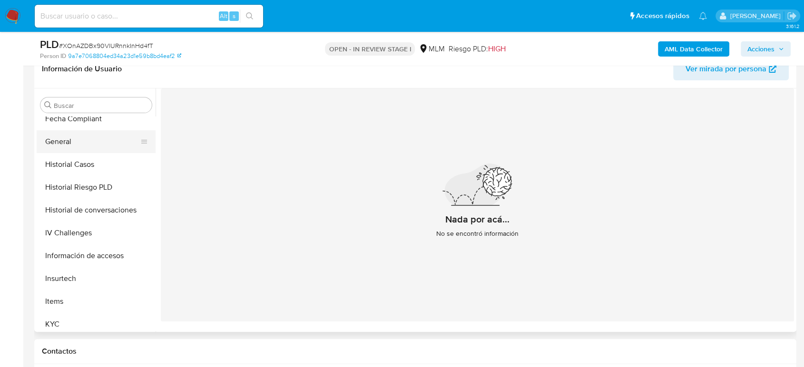
scroll to position [236, 0]
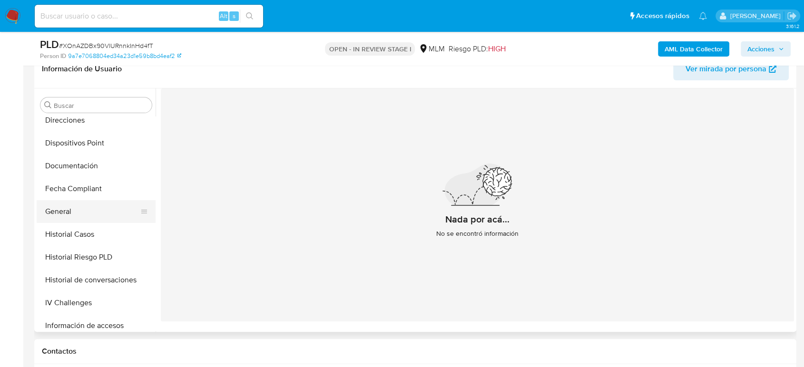
click at [86, 205] on button "General" at bounding box center [92, 211] width 111 height 23
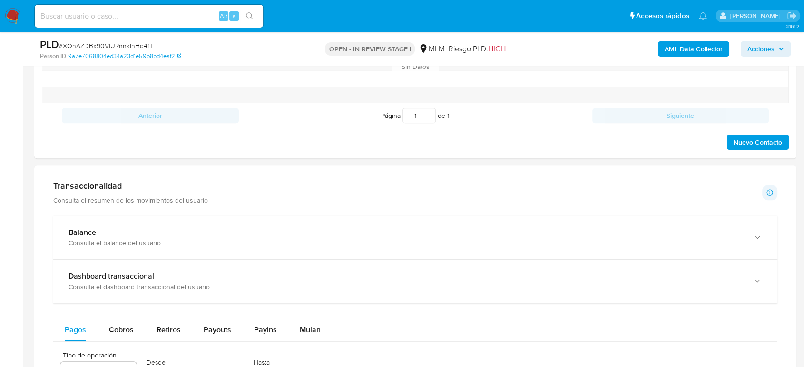
scroll to position [634, 0]
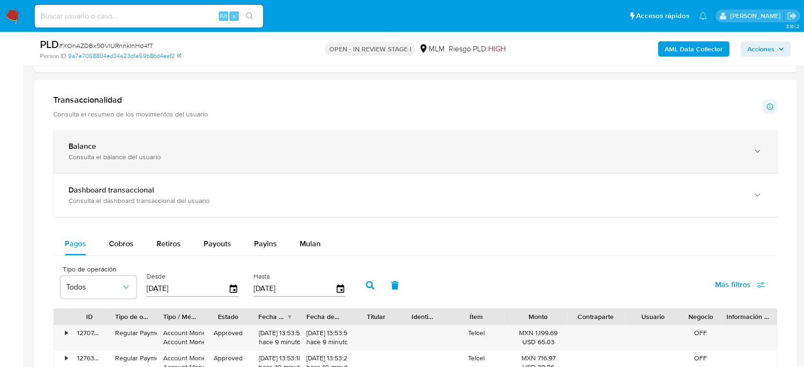
click at [296, 158] on div "Consulta el balance del usuario" at bounding box center [406, 157] width 675 height 9
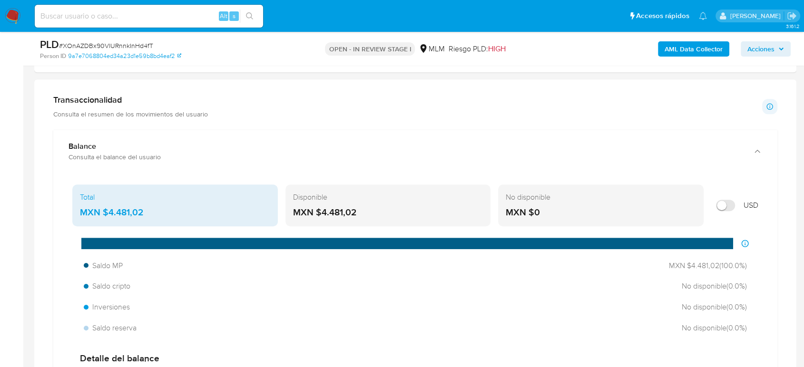
drag, startPoint x: 158, startPoint y: 208, endPoint x: 104, endPoint y: 211, distance: 54.3
click at [104, 211] on div "MXN $4.481,02" at bounding box center [175, 213] width 190 height 12
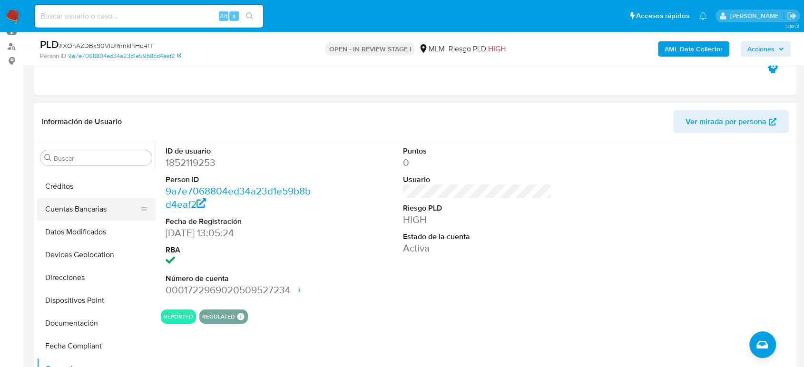
scroll to position [130, 0]
click at [90, 163] on div "Buscar" at bounding box center [95, 157] width 111 height 15
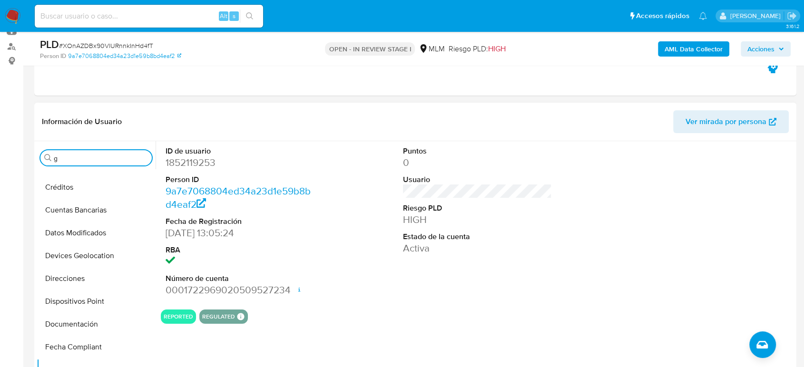
scroll to position [0, 0]
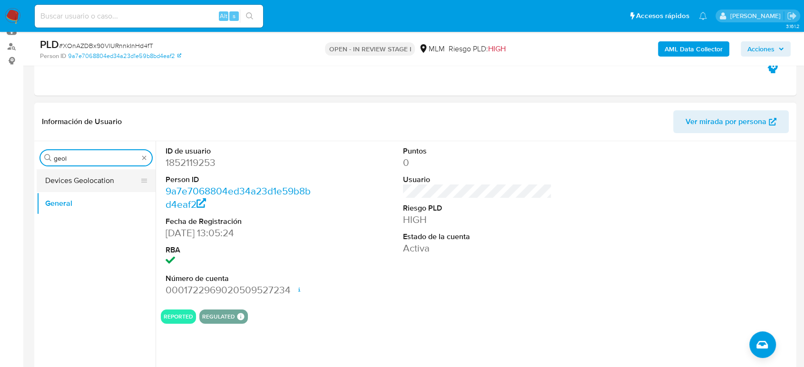
type input "geol"
click at [96, 178] on button "Devices Geolocation" at bounding box center [92, 180] width 111 height 23
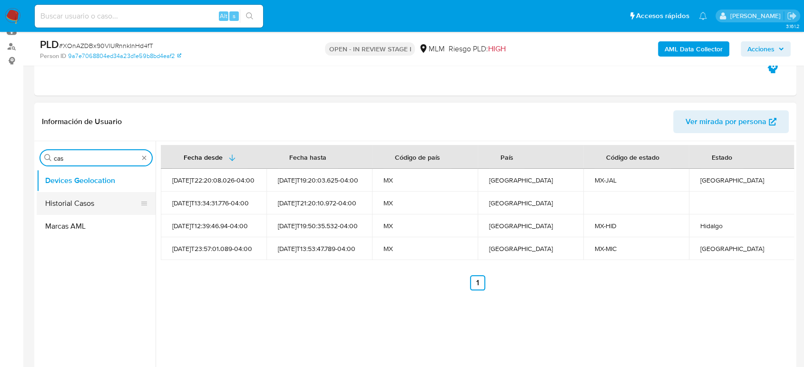
type input "cas"
click at [95, 202] on button "Historial Casos" at bounding box center [92, 203] width 111 height 23
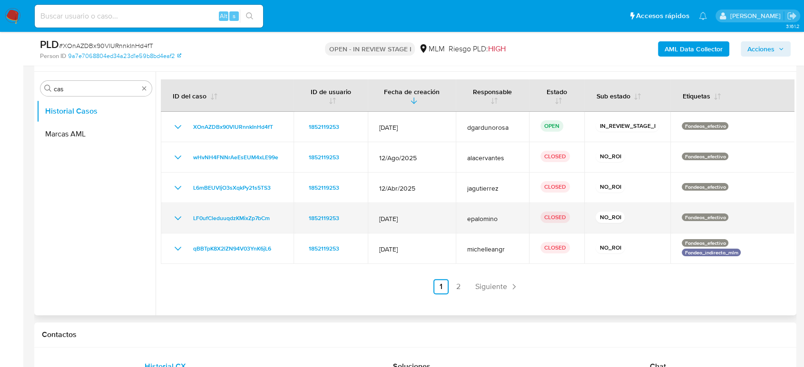
scroll to position [264, 0]
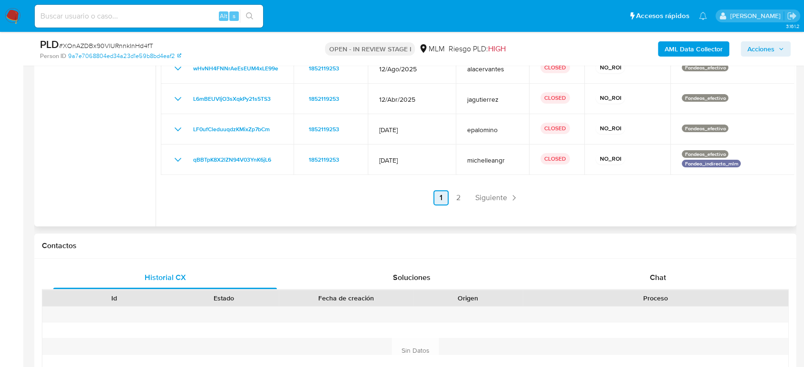
click at [491, 197] on span "Siguiente" at bounding box center [491, 198] width 32 height 8
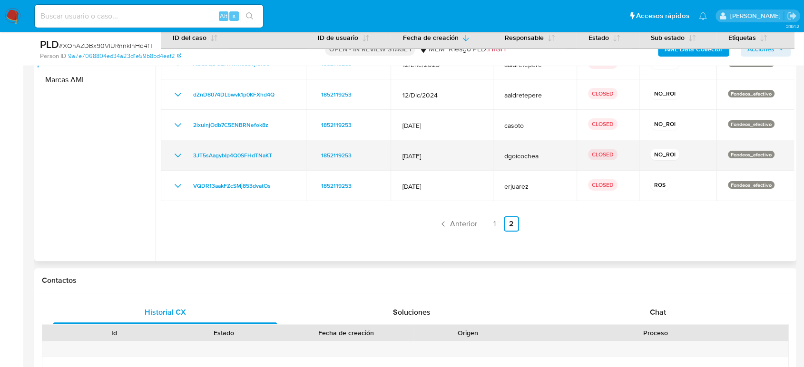
scroll to position [158, 0]
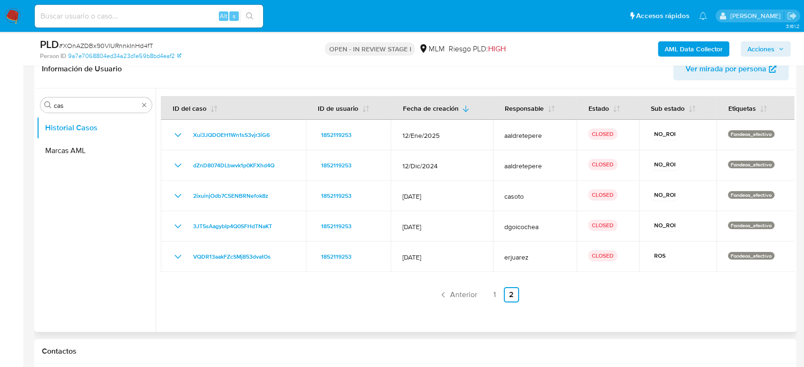
click at [464, 292] on span "Anterior" at bounding box center [463, 295] width 27 height 8
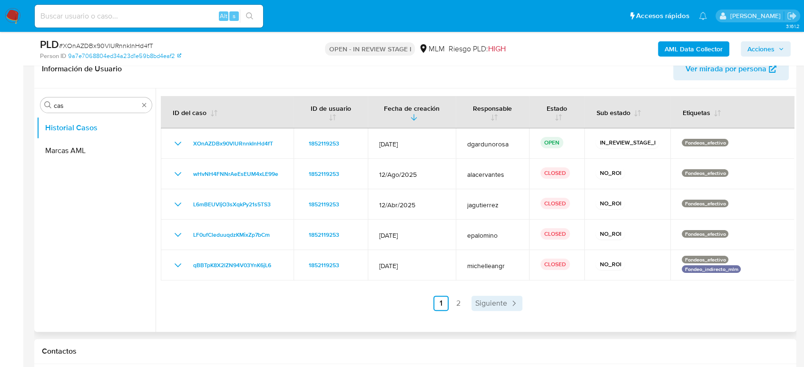
click at [480, 306] on span "Siguiente" at bounding box center [491, 304] width 32 height 8
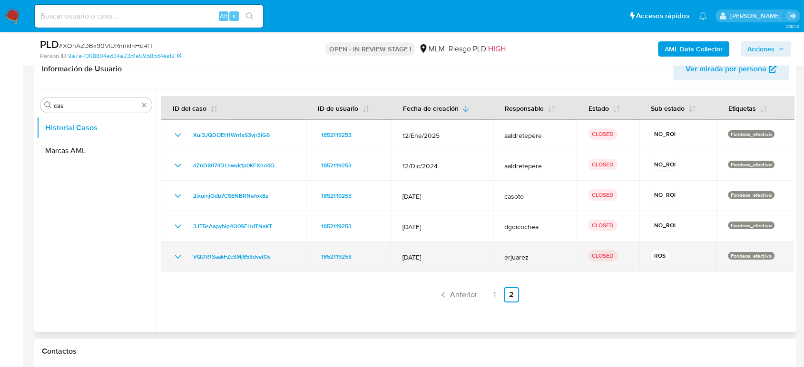
click at [181, 260] on icon "Mostrar/Ocultar" at bounding box center [177, 256] width 11 height 11
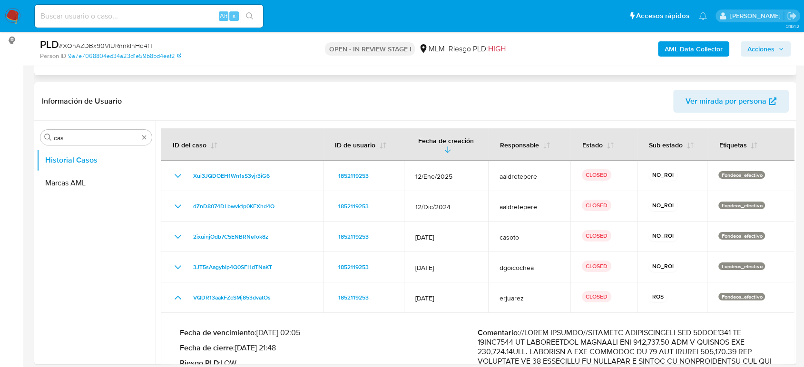
scroll to position [0, 0]
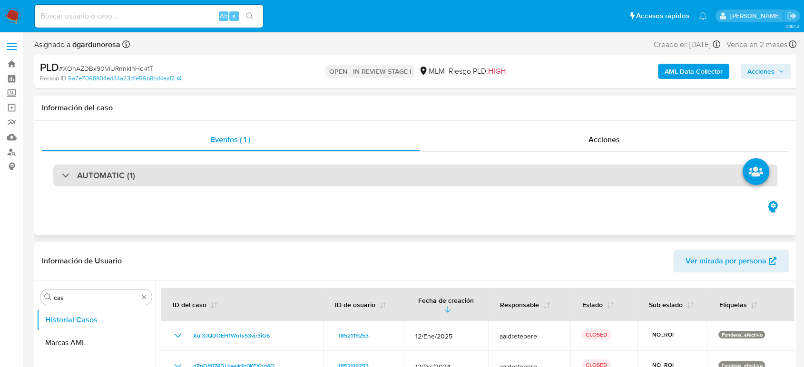
click at [335, 186] on div "AUTOMATIC (1)" at bounding box center [415, 176] width 724 height 22
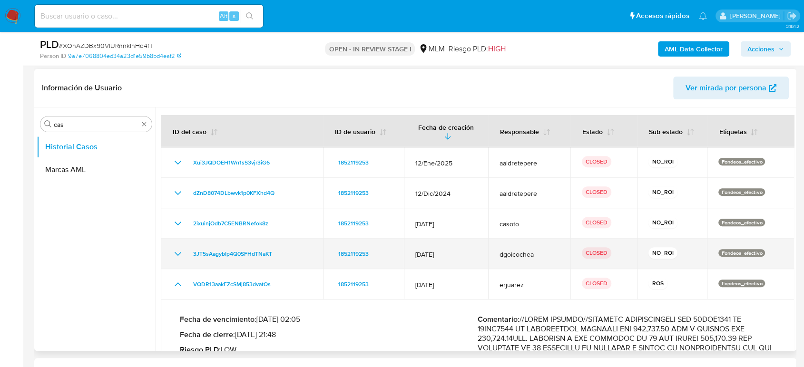
click at [177, 253] on icon "Mostrar/Ocultar" at bounding box center [177, 253] width 11 height 11
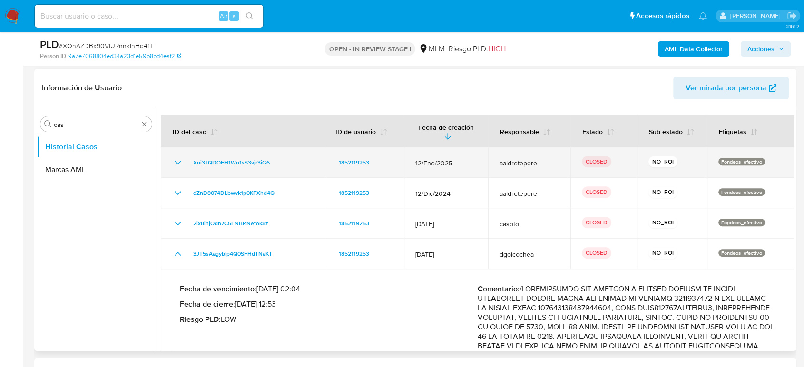
click at [179, 159] on icon "Mostrar/Ocultar" at bounding box center [177, 162] width 11 height 11
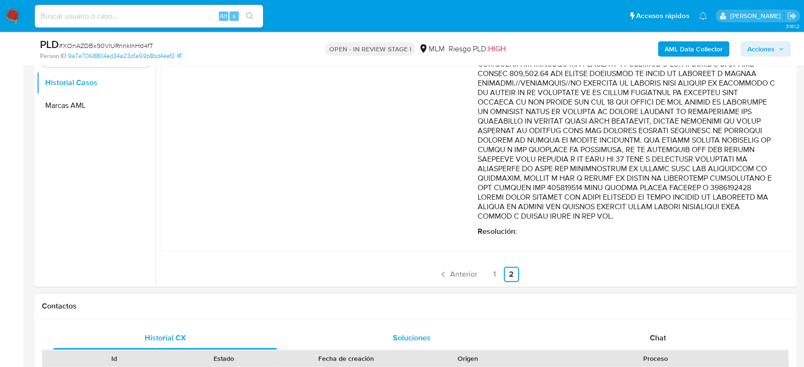
scroll to position [423, 0]
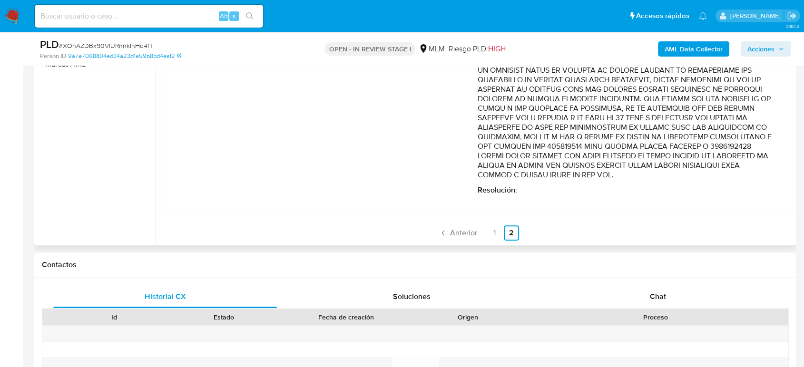
click at [467, 229] on span "Anterior" at bounding box center [463, 233] width 27 height 8
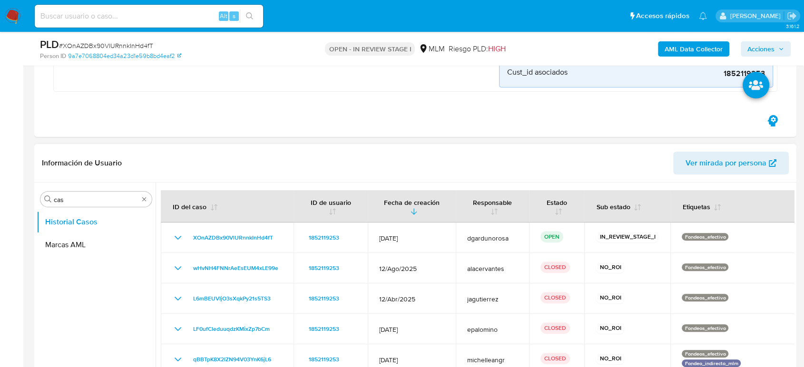
scroll to position [317, 0]
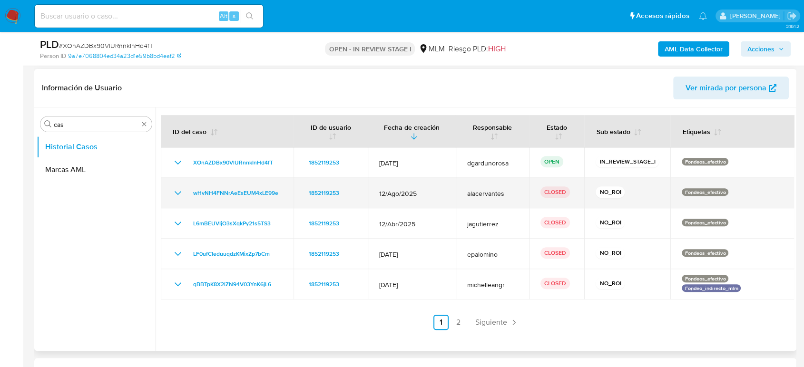
click at [178, 192] on icon "Mostrar/Ocultar" at bounding box center [177, 193] width 11 height 11
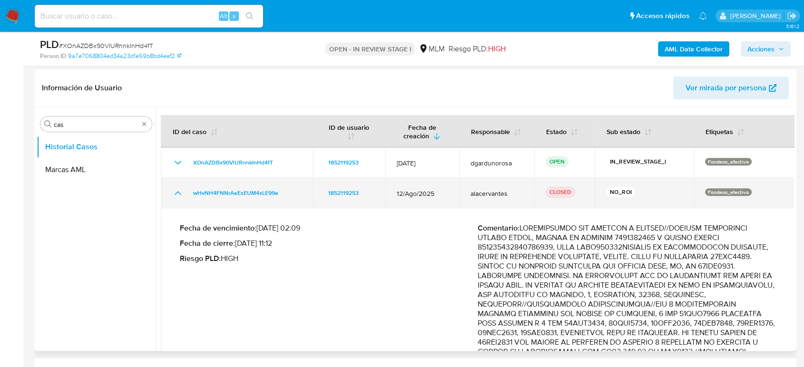
click at [178, 192] on icon "Mostrar/Ocultar" at bounding box center [177, 193] width 11 height 11
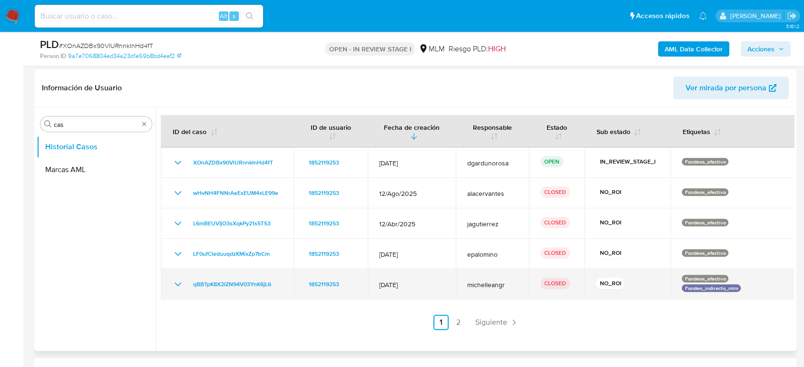
click at [177, 283] on icon "Mostrar/Ocultar" at bounding box center [177, 284] width 11 height 11
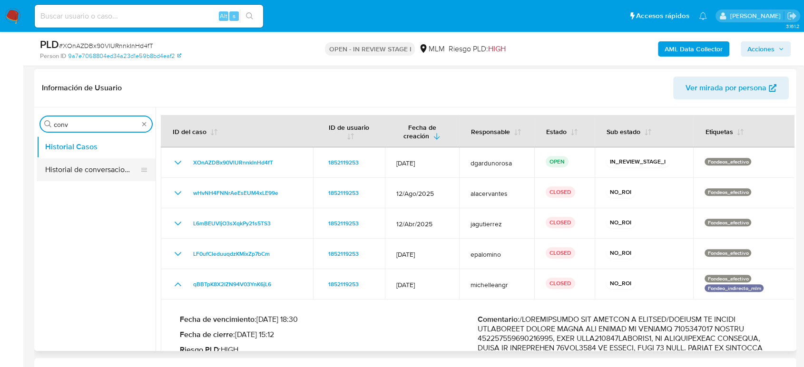
type input "conv"
click at [75, 174] on button "Historial de conversaciones" at bounding box center [92, 169] width 111 height 23
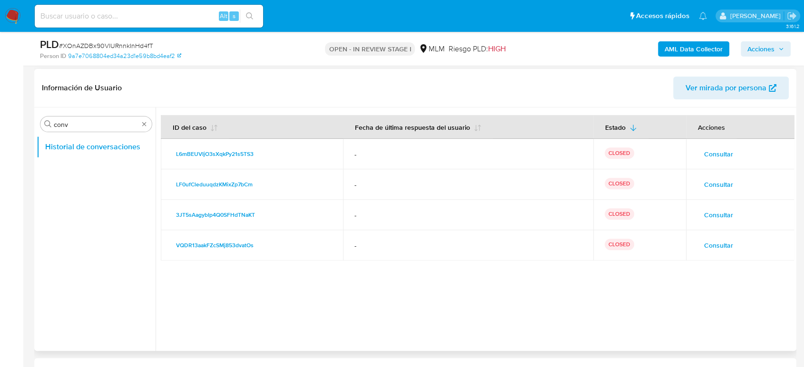
click at [705, 150] on span "Consultar" at bounding box center [718, 154] width 29 height 13
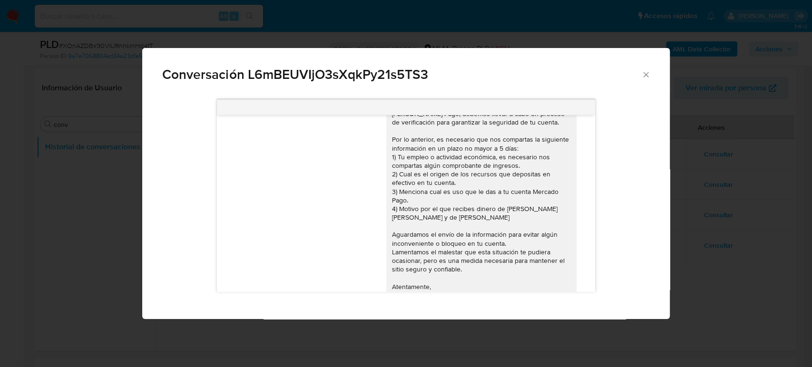
scroll to position [76, 0]
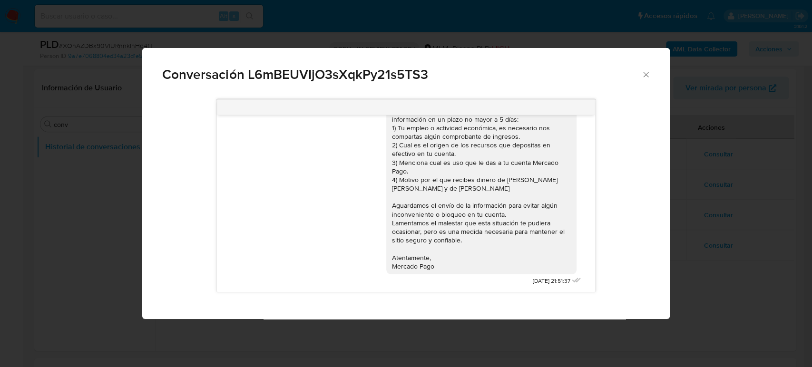
click at [649, 72] on icon "Cerrar" at bounding box center [647, 75] width 10 height 10
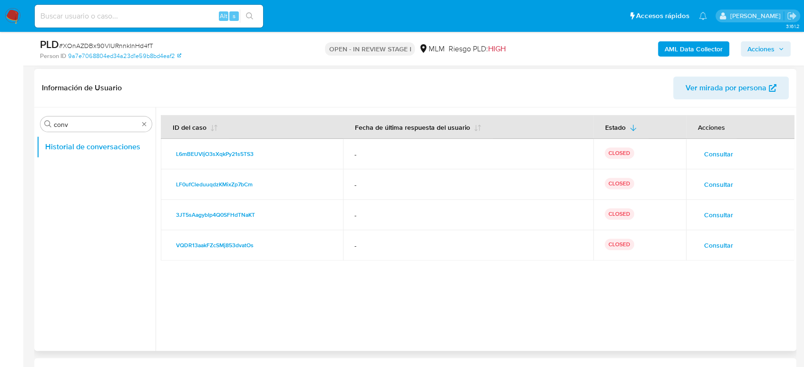
click at [699, 187] on button "Consultar" at bounding box center [719, 184] width 42 height 15
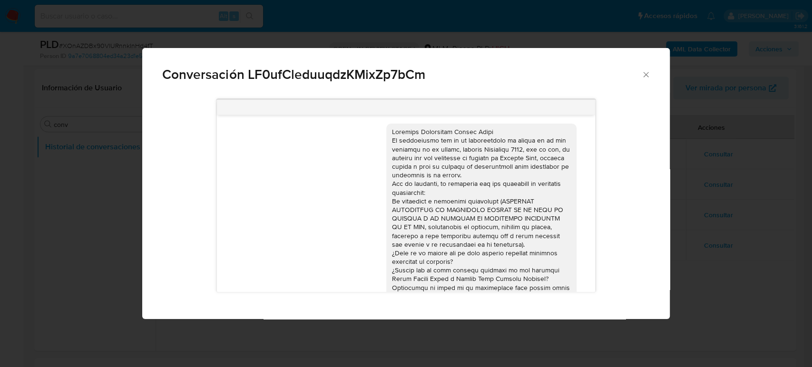
scroll to position [68, 0]
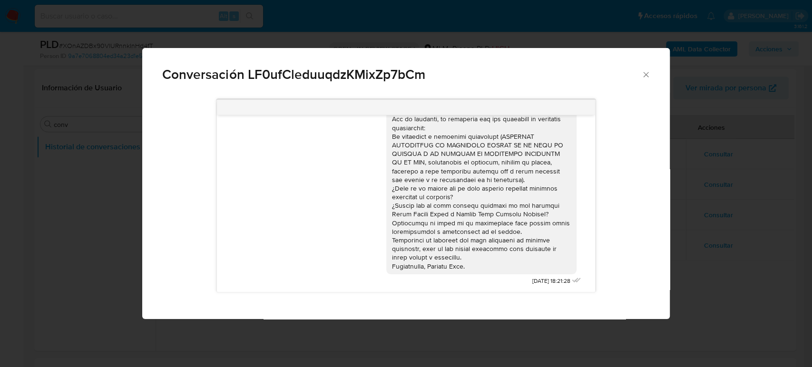
click at [794, 189] on div "Conversación LF0ufCleduuqdzKMixZp7bCm [DATE] 18:21:28" at bounding box center [406, 183] width 812 height 367
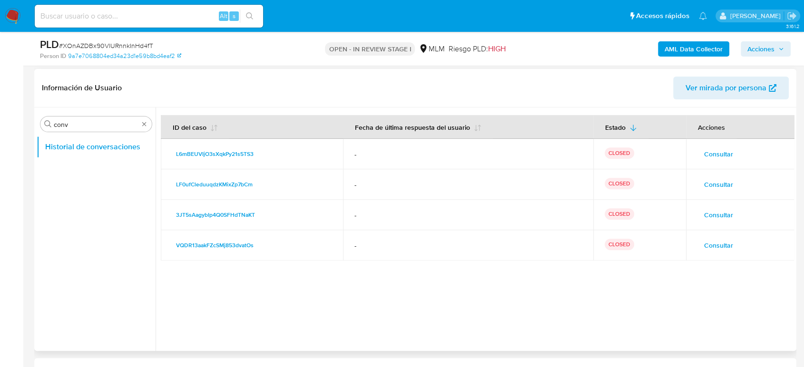
click at [714, 217] on span "Consultar" at bounding box center [718, 214] width 29 height 13
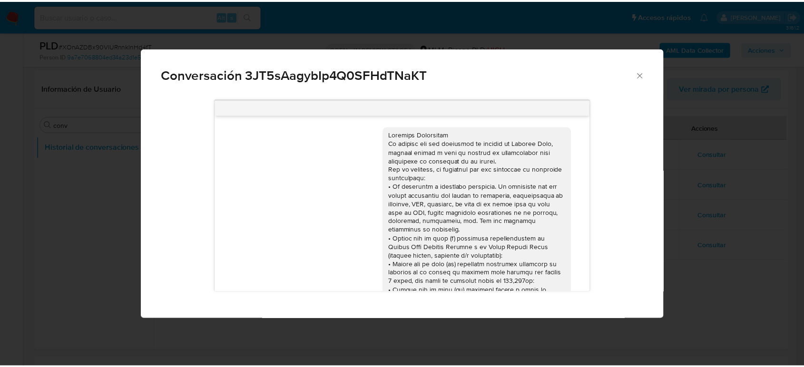
scroll to position [202, 0]
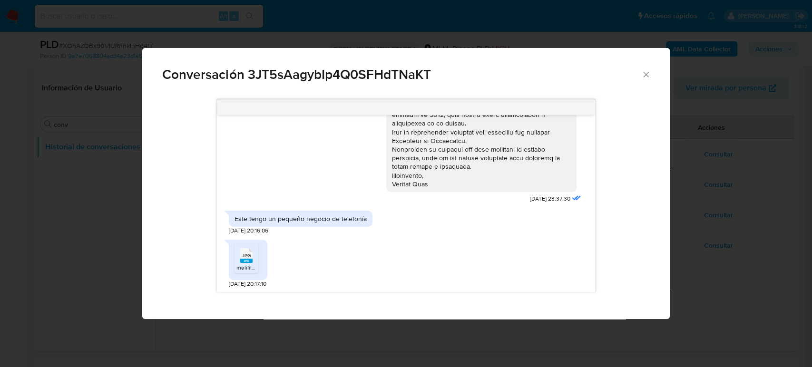
click at [238, 264] on span "melifile6897131021570758354.jpg" at bounding box center [280, 268] width 86 height 8
click at [647, 73] on icon "Cerrar" at bounding box center [647, 75] width 10 height 10
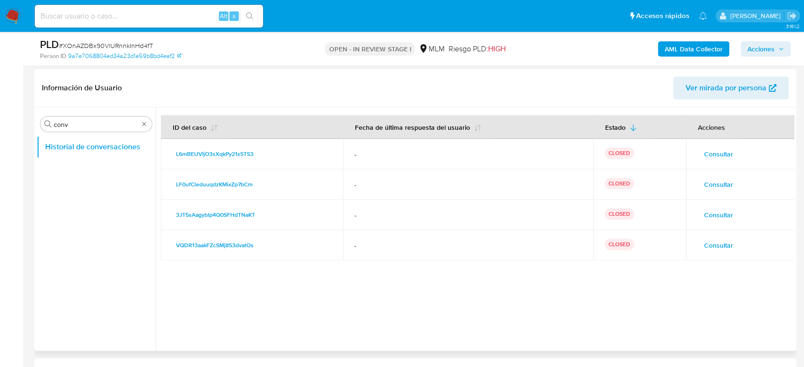
click at [707, 246] on span "Consultar" at bounding box center [718, 245] width 29 height 13
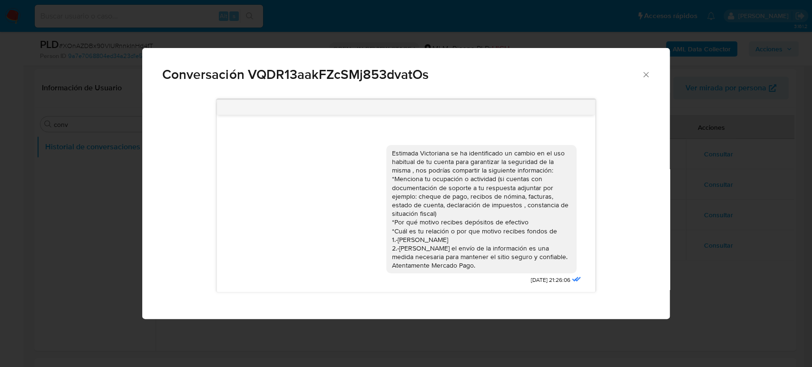
click at [646, 75] on icon "Cerrar" at bounding box center [645, 74] width 5 height 5
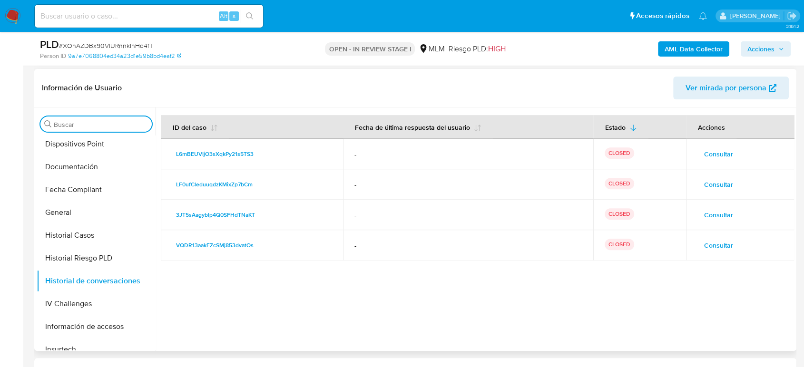
scroll to position [370, 0]
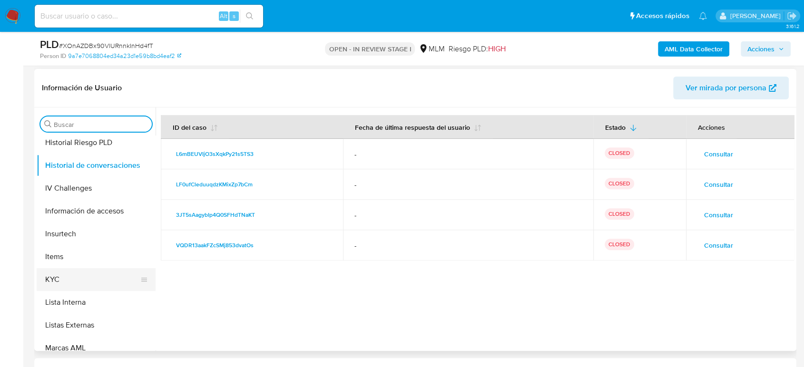
click at [78, 280] on button "KYC" at bounding box center [92, 279] width 111 height 23
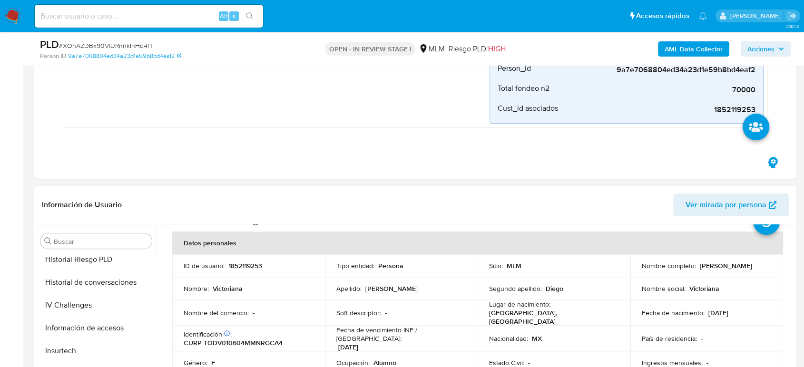
scroll to position [53, 0]
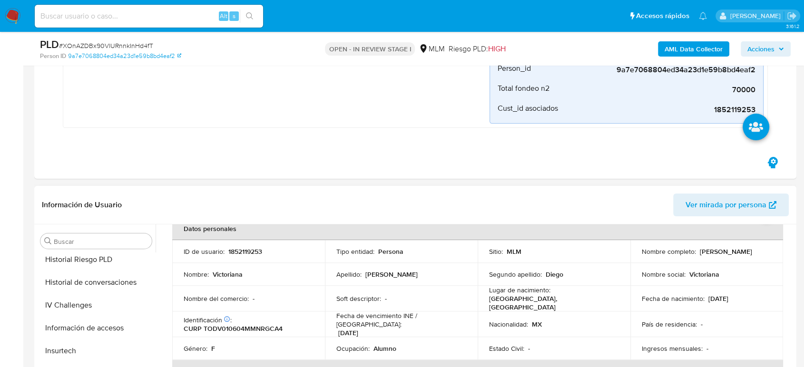
drag, startPoint x: 708, startPoint y: 253, endPoint x: 641, endPoint y: 259, distance: 67.8
click at [642, 256] on div "Nombre completo : [PERSON_NAME]" at bounding box center [707, 251] width 130 height 9
copy p "[PERSON_NAME]"
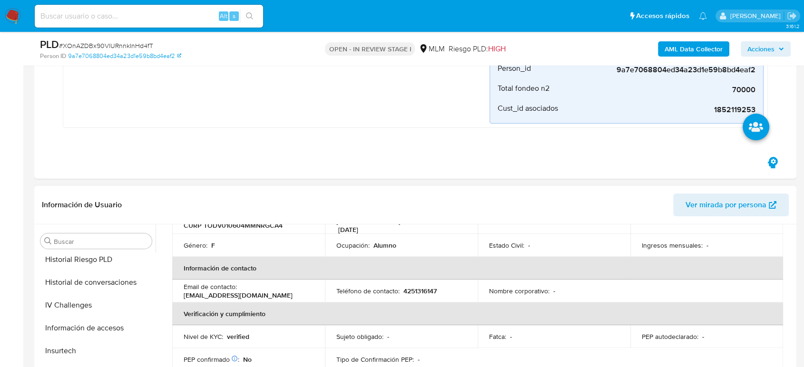
scroll to position [211, 0]
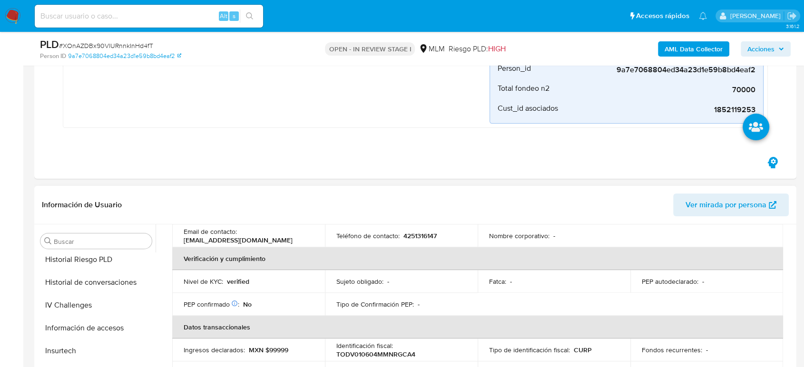
click at [428, 232] on p "4251316147" at bounding box center [420, 236] width 33 height 9
click at [428, 234] on p "4251316147" at bounding box center [420, 238] width 33 height 9
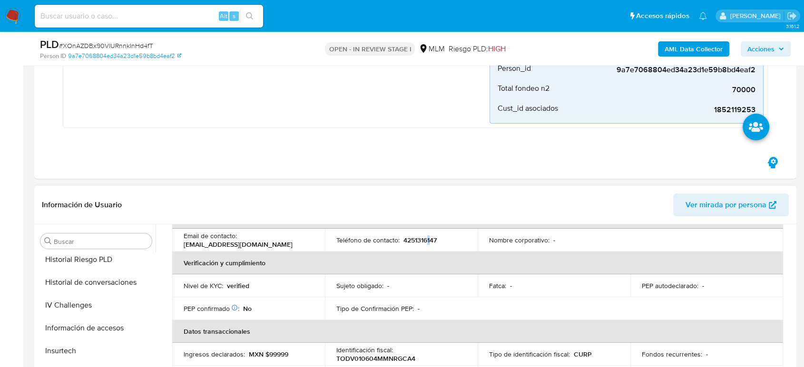
click at [421, 240] on td "Teléfono de contacto : [PHONE_NUMBER]" at bounding box center [401, 240] width 153 height 23
click at [423, 239] on td "Teléfono de contacto : [PHONE_NUMBER]" at bounding box center [401, 240] width 153 height 23
click at [422, 237] on p "4251316147" at bounding box center [420, 240] width 33 height 9
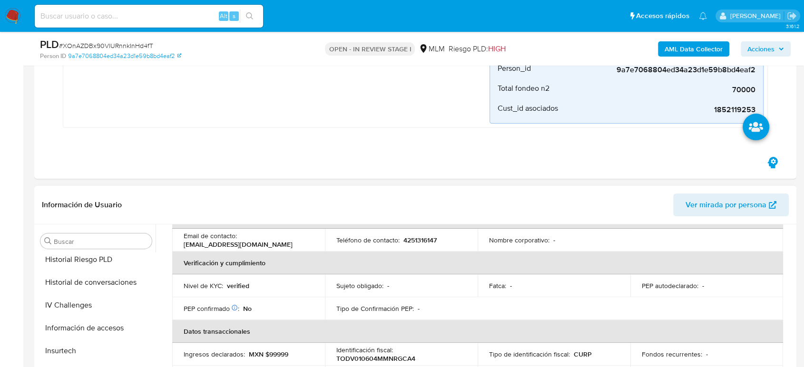
click at [422, 237] on p "4251316147" at bounding box center [420, 240] width 33 height 9
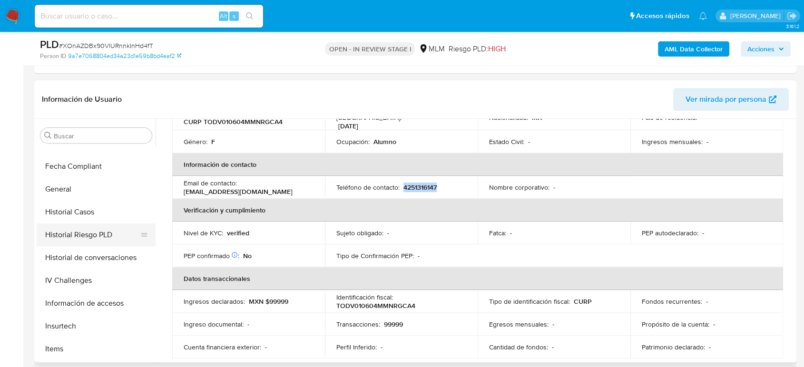
scroll to position [264, 0]
